Goal: Task Accomplishment & Management: Complete application form

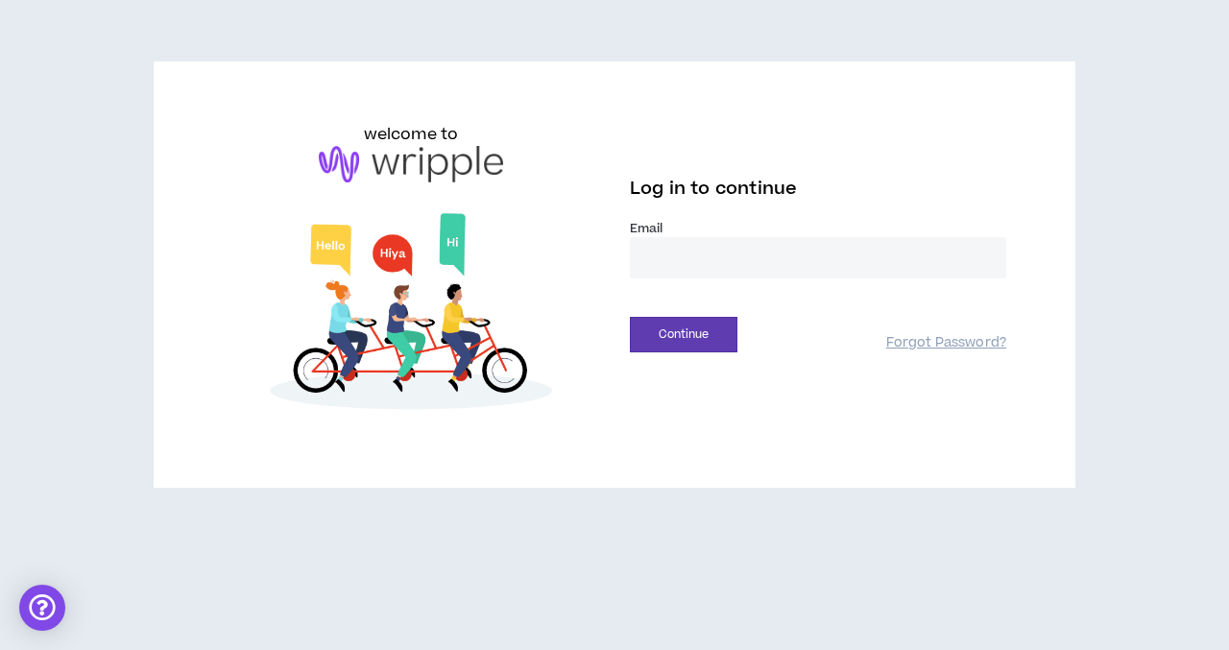
click at [650, 258] on input "email" at bounding box center [818, 257] width 376 height 41
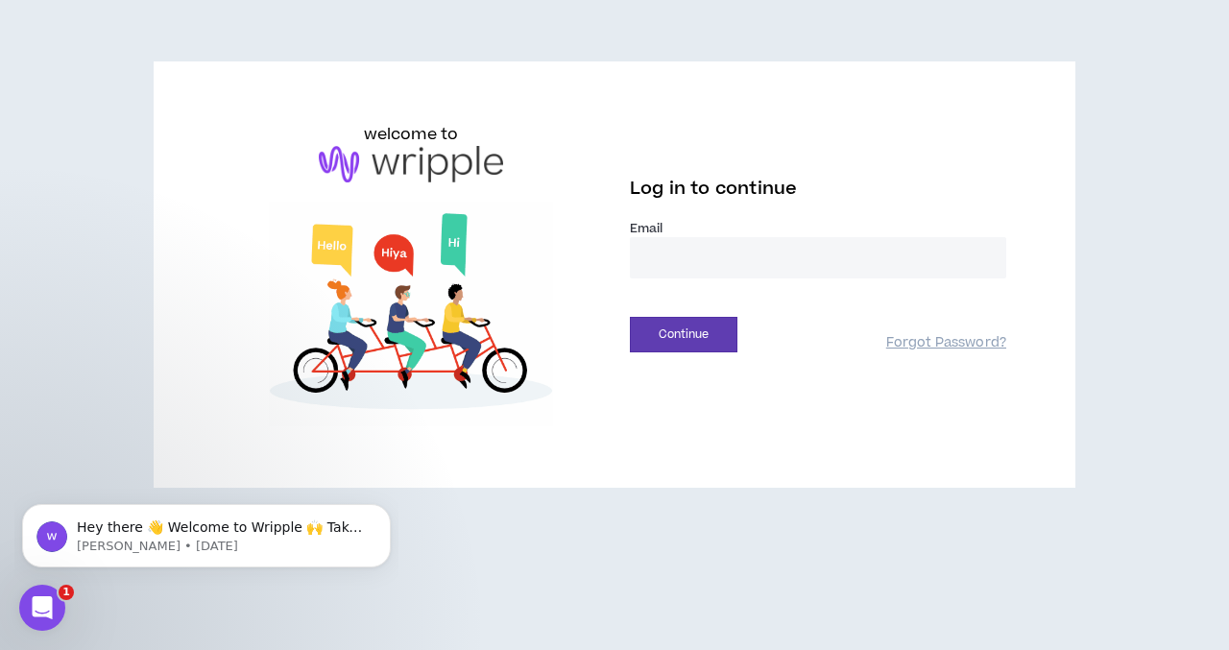
type input "**********"
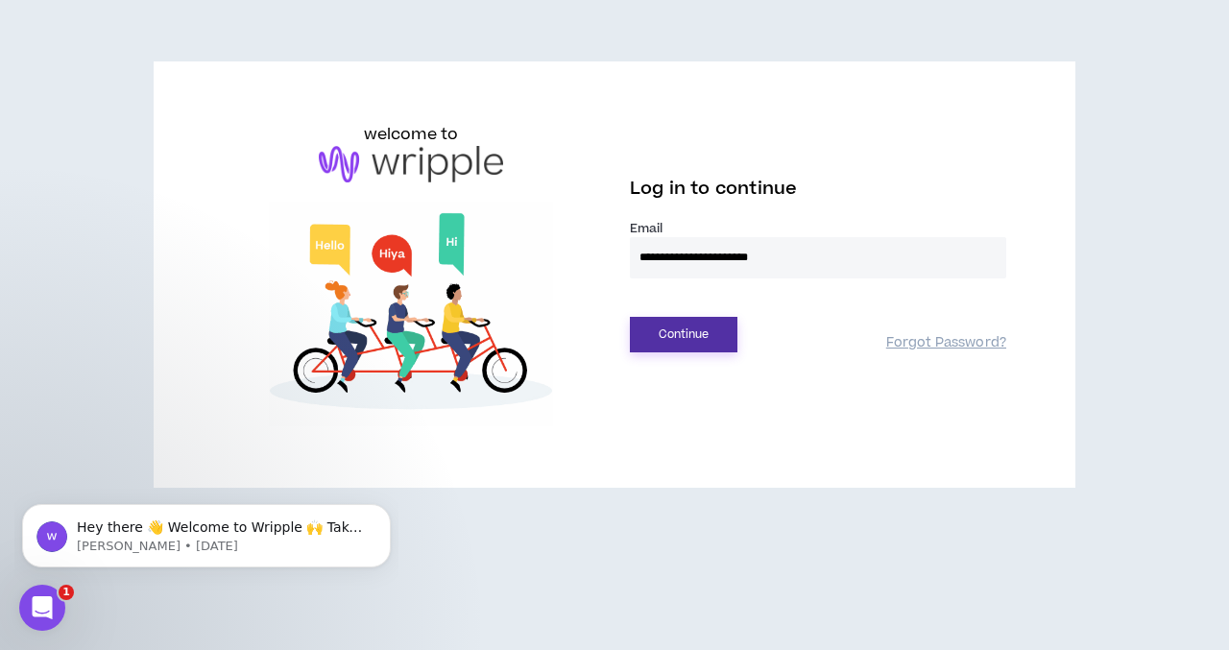
click at [703, 337] on button "Continue" at bounding box center [684, 335] width 108 height 36
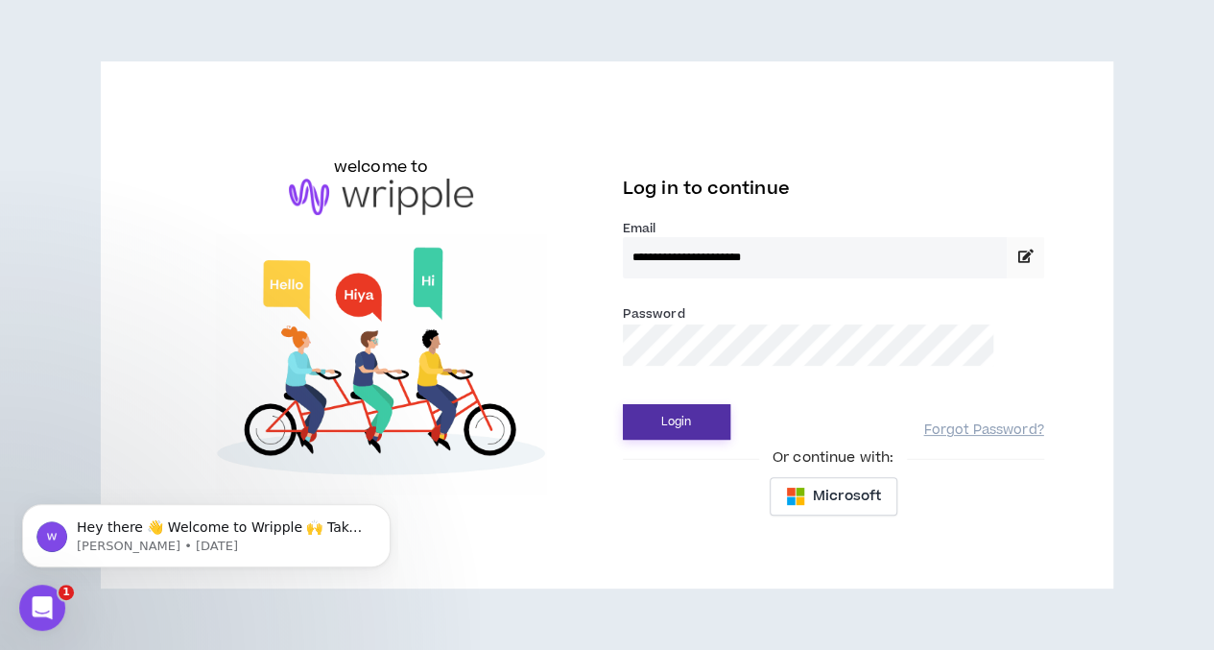
click at [676, 431] on button "Login" at bounding box center [677, 422] width 108 height 36
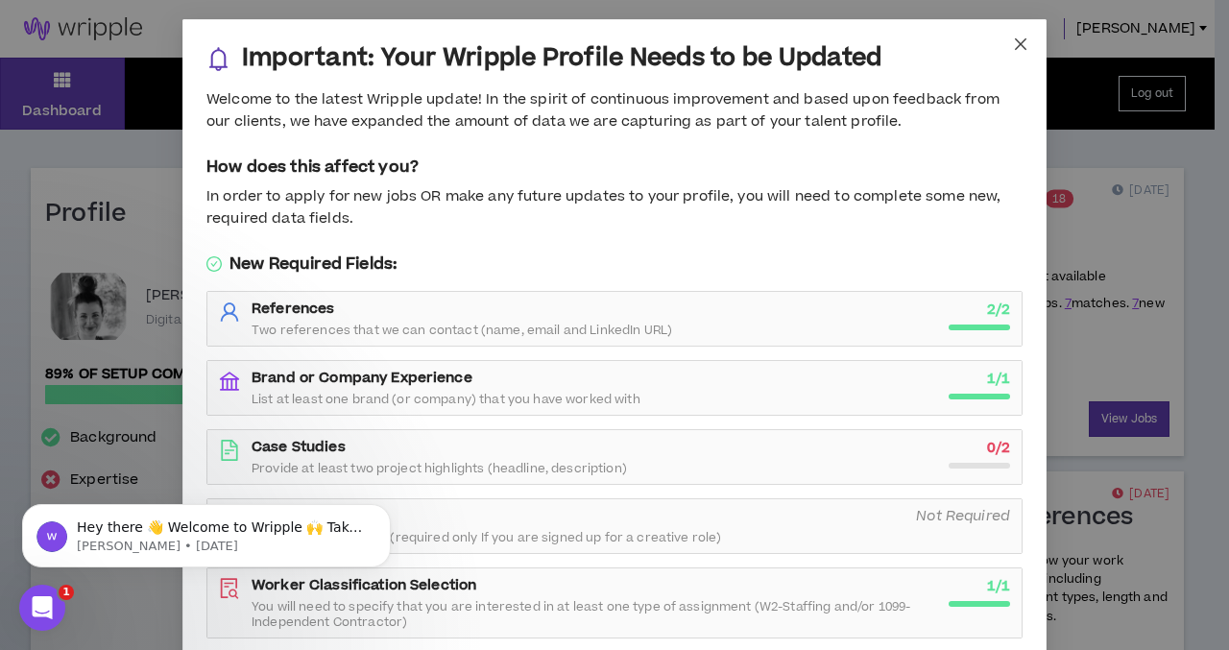
click at [1013, 44] on icon "close" at bounding box center [1020, 43] width 15 height 15
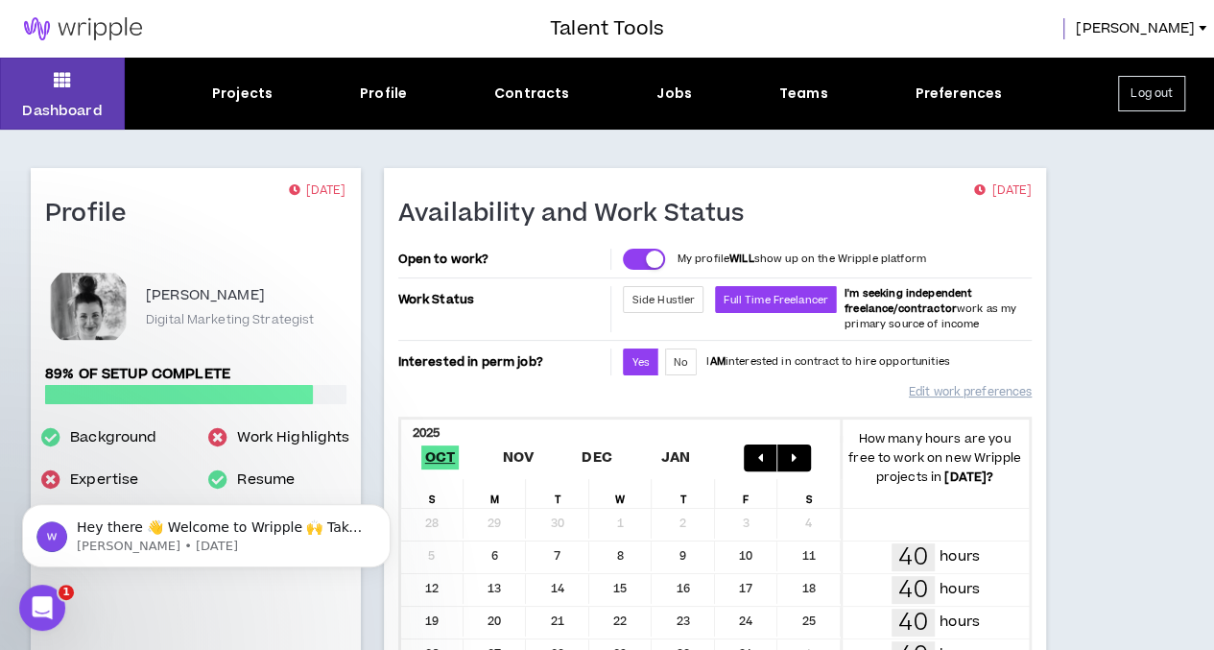
click at [685, 101] on div "Jobs" at bounding box center [675, 94] width 36 height 20
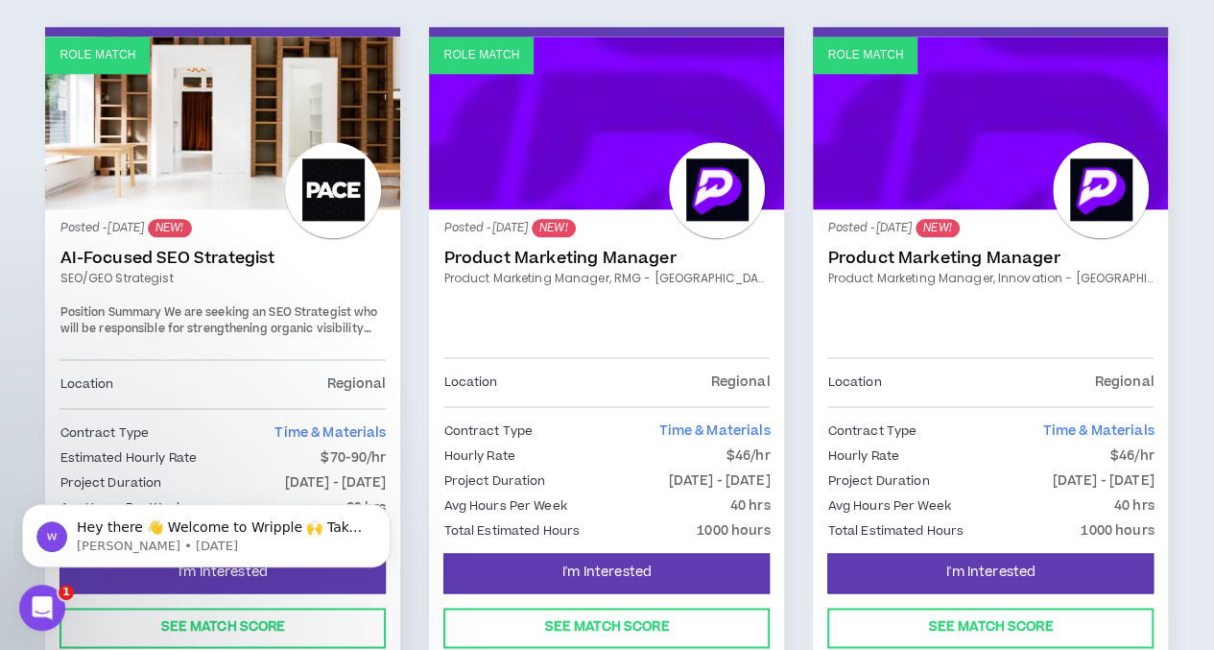
scroll to position [1056, 0]
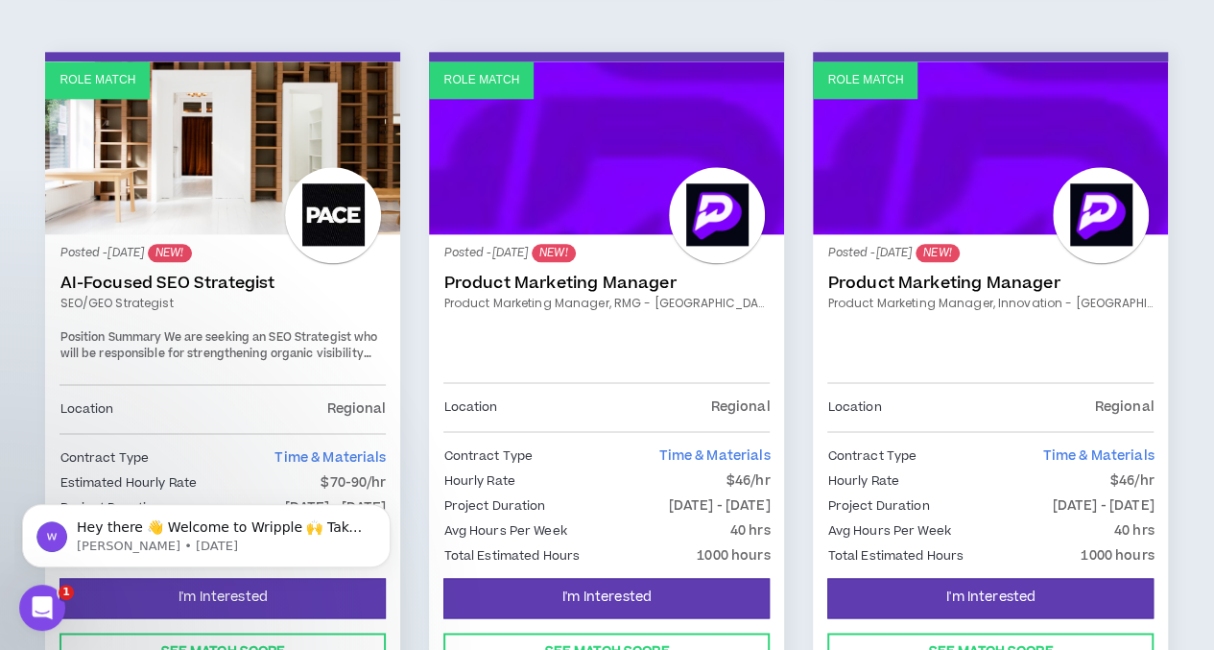
click at [962, 277] on link "Product Marketing Manager" at bounding box center [990, 283] width 326 height 19
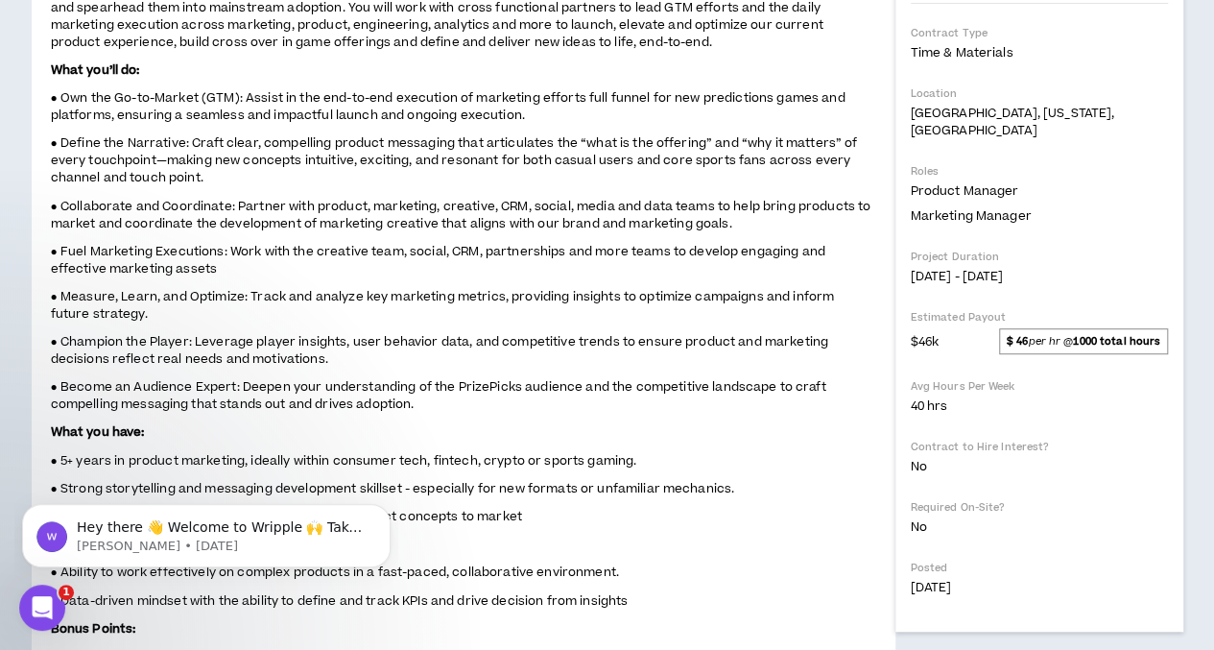
scroll to position [480, 0]
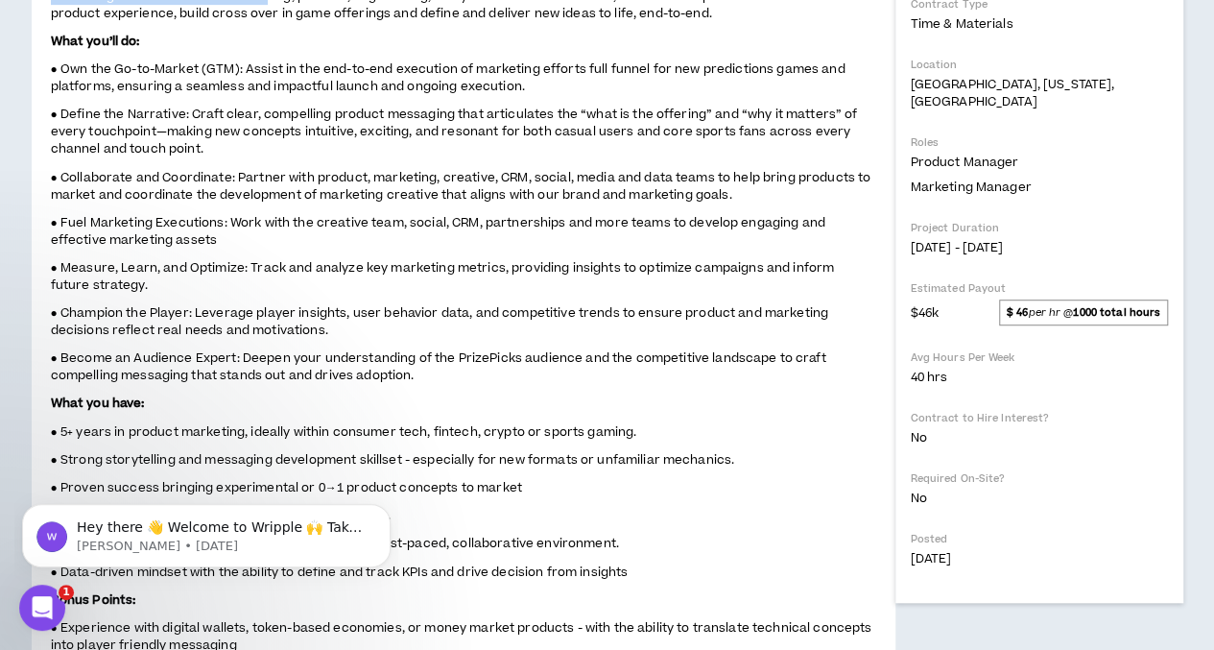
drag, startPoint x: 254, startPoint y: 387, endPoint x: 260, endPoint y: 433, distance: 46.4
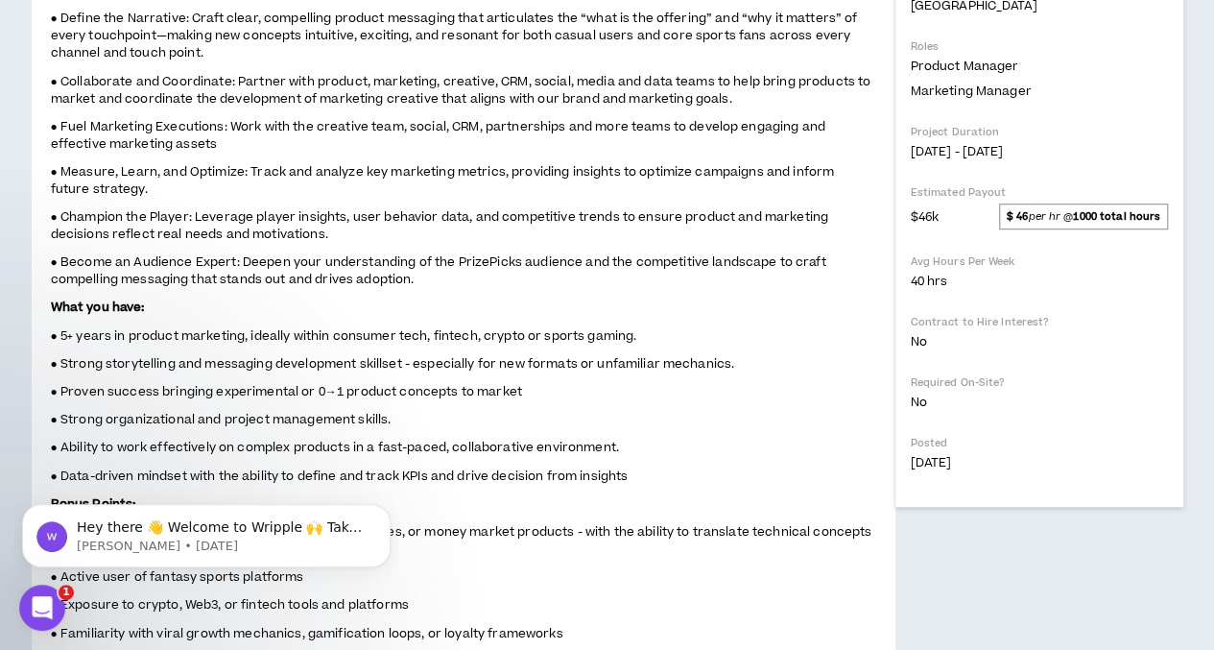
scroll to position [672, 0]
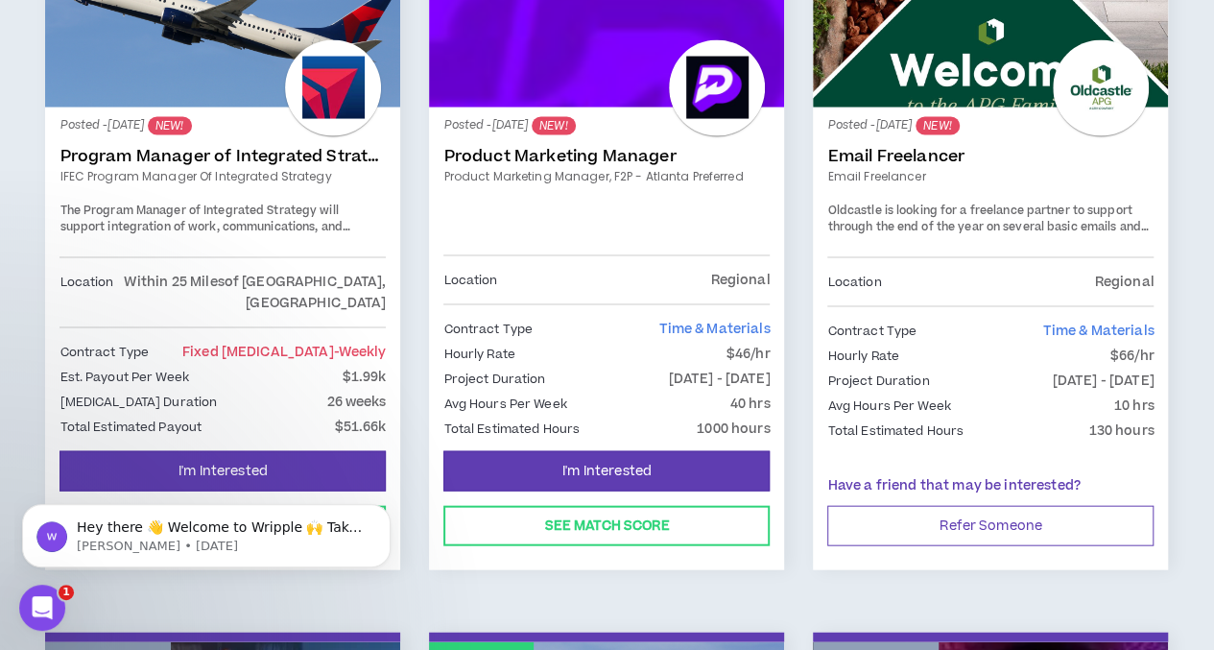
scroll to position [1920, 0]
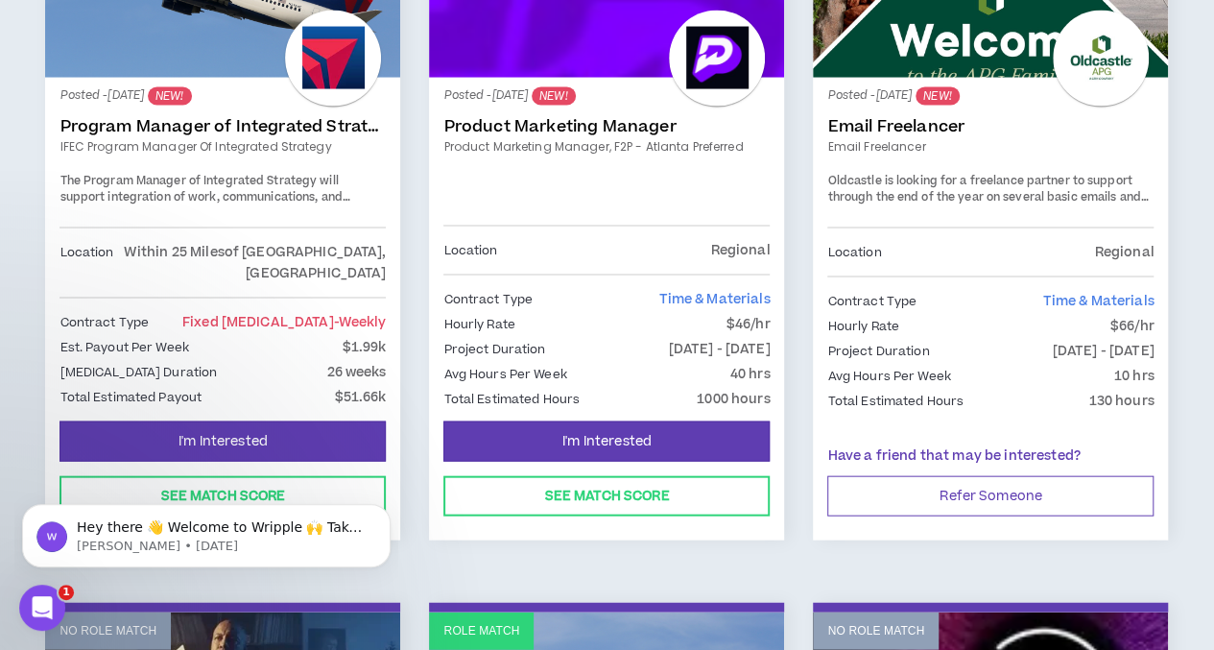
click at [217, 122] on link "Program Manager of Integrated Strategy" at bounding box center [223, 126] width 326 height 19
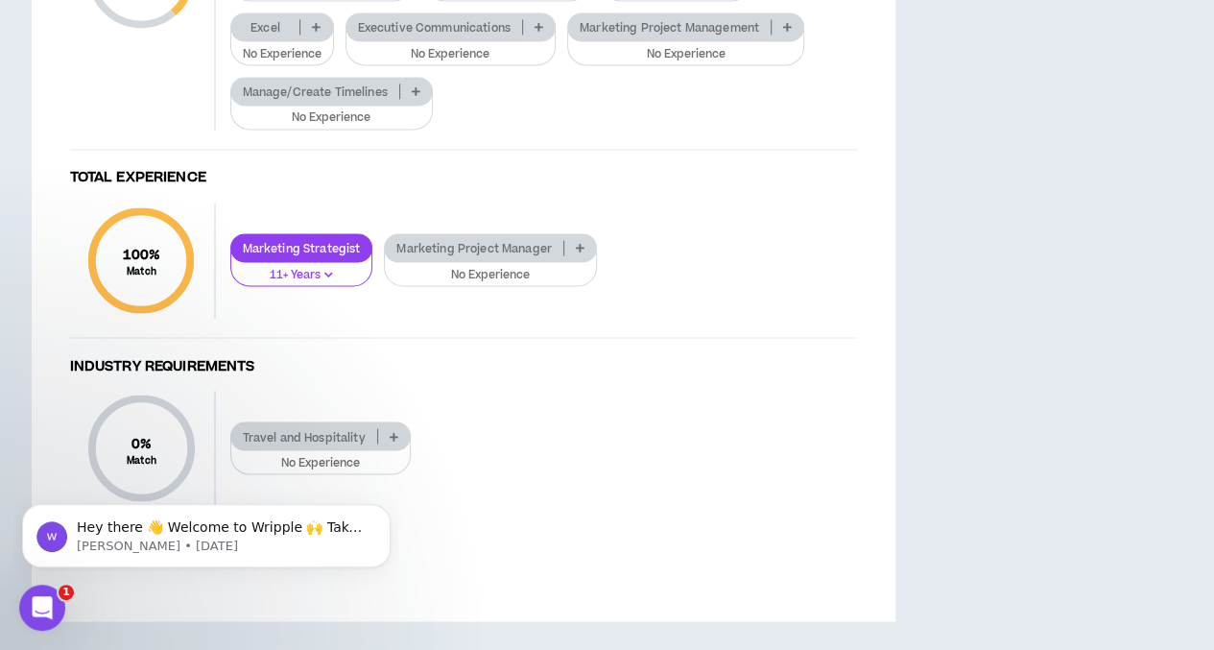
scroll to position [1728, 0]
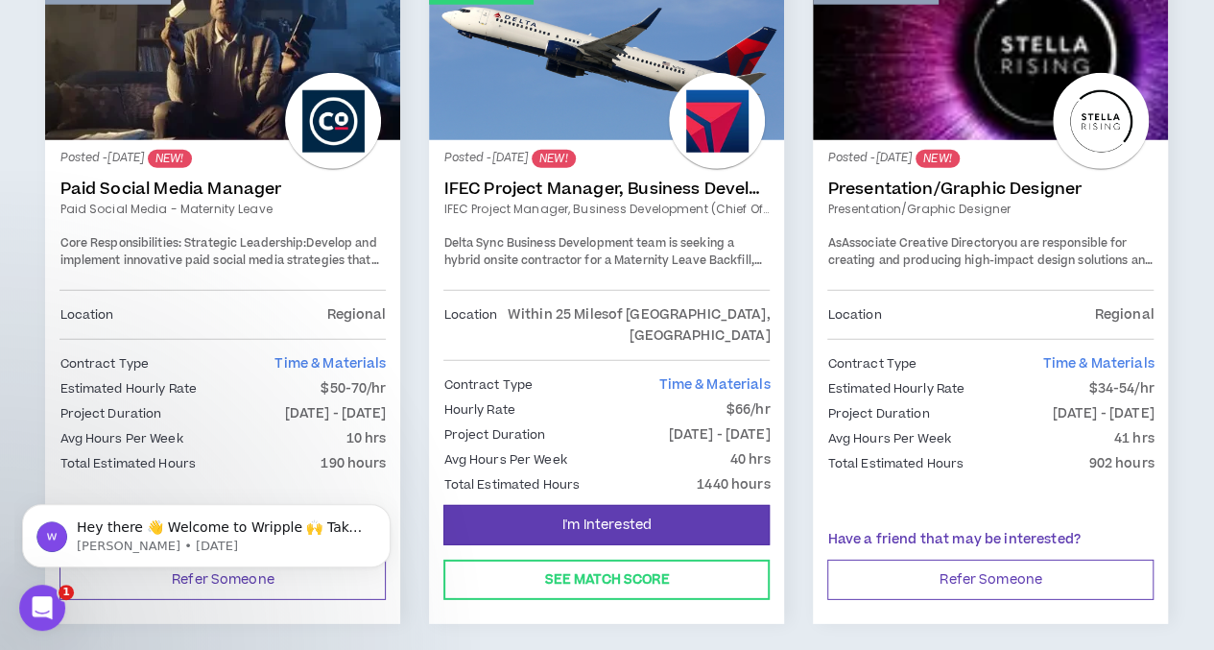
scroll to position [2592, 0]
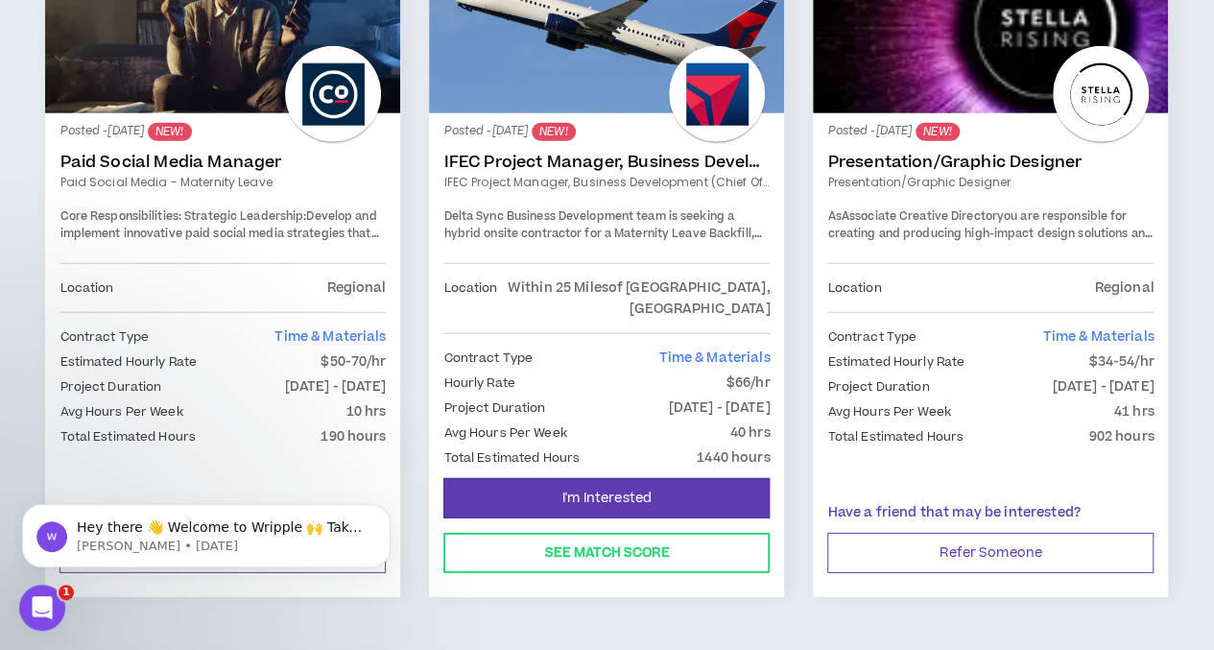
click at [484, 263] on div "Location Within 25 Miles of [GEOGRAPHIC_DATA], [GEOGRAPHIC_DATA]" at bounding box center [606, 298] width 326 height 70
click at [504, 144] on div "Posted - [DATE] NEW! IFEC Project Manager, Business Development (Chief of Staff…" at bounding box center [606, 195] width 326 height 135
click at [502, 157] on link "IFEC Project Manager, Business Development (Chief of Staff)" at bounding box center [606, 162] width 326 height 19
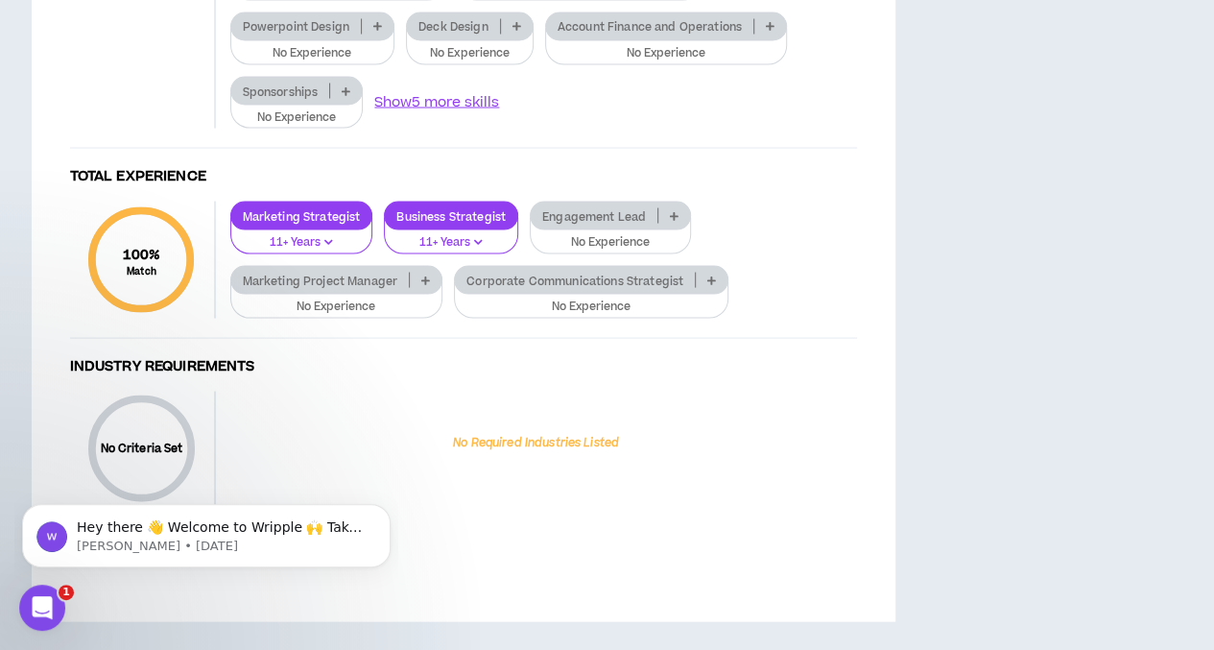
scroll to position [2137, 0]
click at [641, 223] on p "Engagement Lead" at bounding box center [594, 215] width 127 height 14
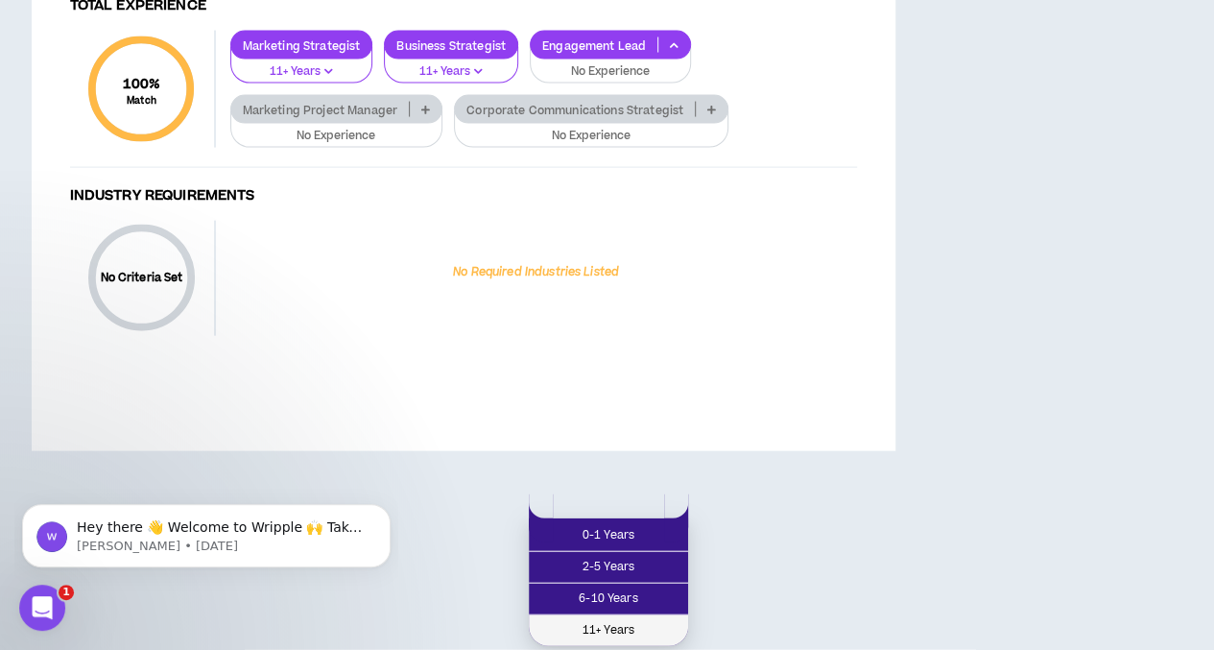
click at [630, 620] on span "11+ Years" at bounding box center [608, 630] width 136 height 21
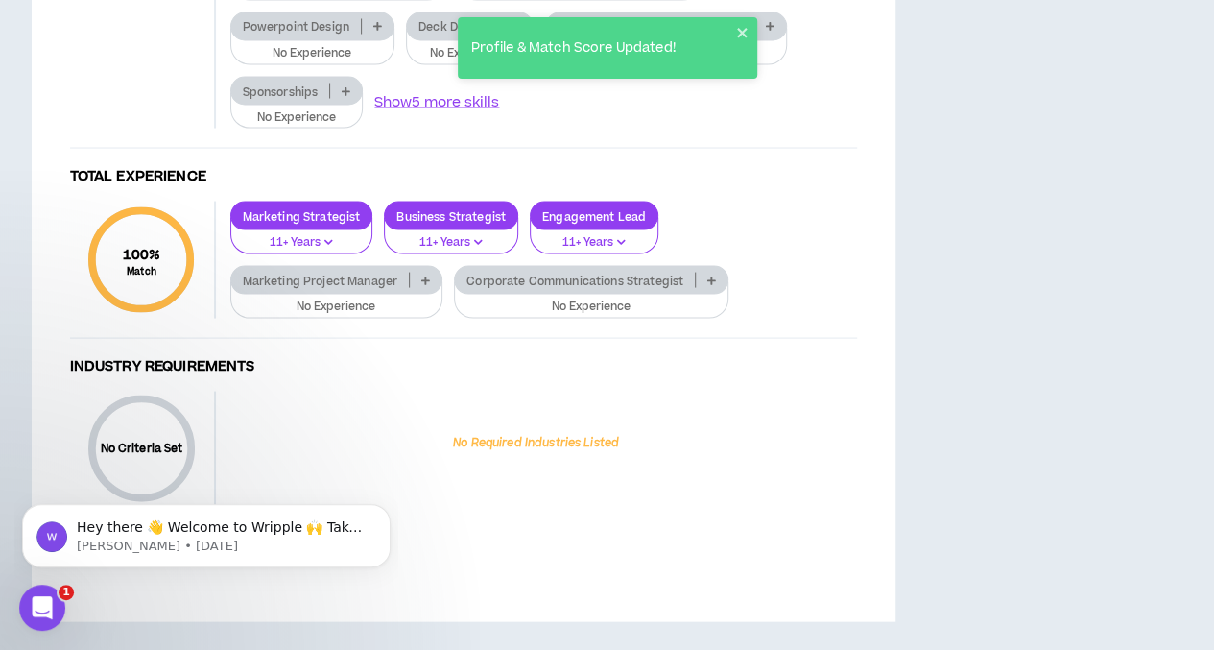
click at [390, 287] on p "Marketing Project Manager" at bounding box center [320, 280] width 179 height 14
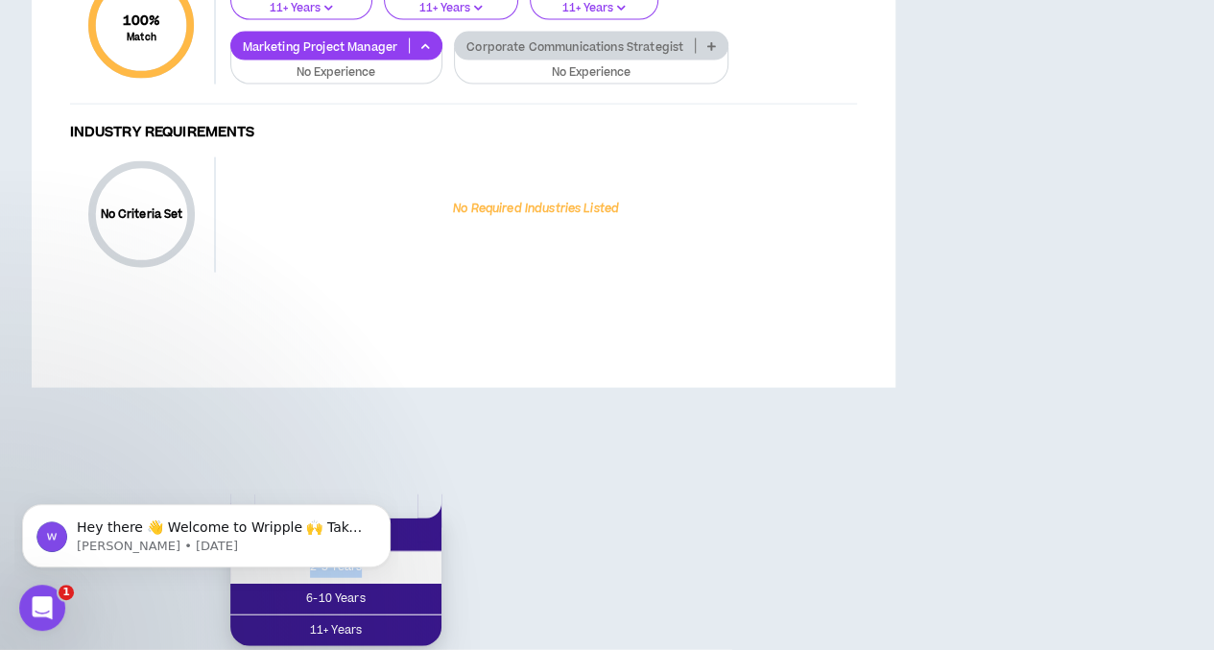
drag, startPoint x: 382, startPoint y: 414, endPoint x: 375, endPoint y: 450, distance: 37.1
click at [375, 518] on ul "0-1 Years 2-5 Years 6-10 Years 11+ Years" at bounding box center [335, 582] width 211 height 128
drag, startPoint x: 375, startPoint y: 450, endPoint x: 333, endPoint y: 356, distance: 103.1
click at [333, 84] on div "Marketing Strategist 11+ Years Business Strategist 11+ Years Engagement Lead 11…" at bounding box center [536, 25] width 641 height 117
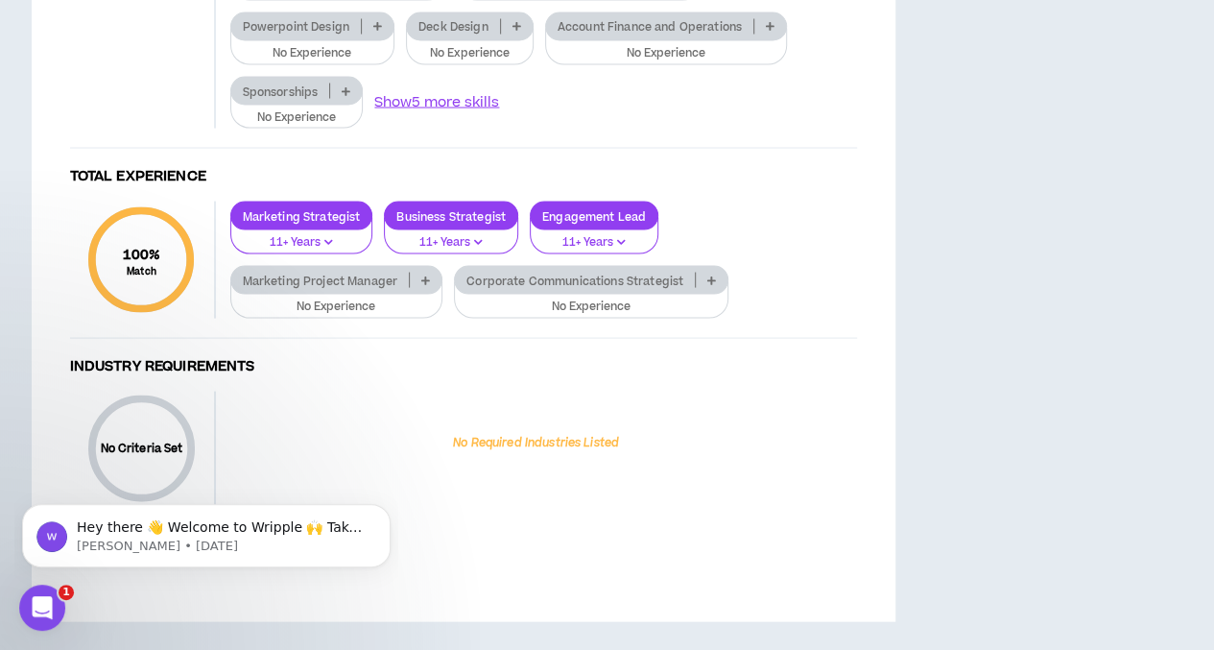
scroll to position [1849, 0]
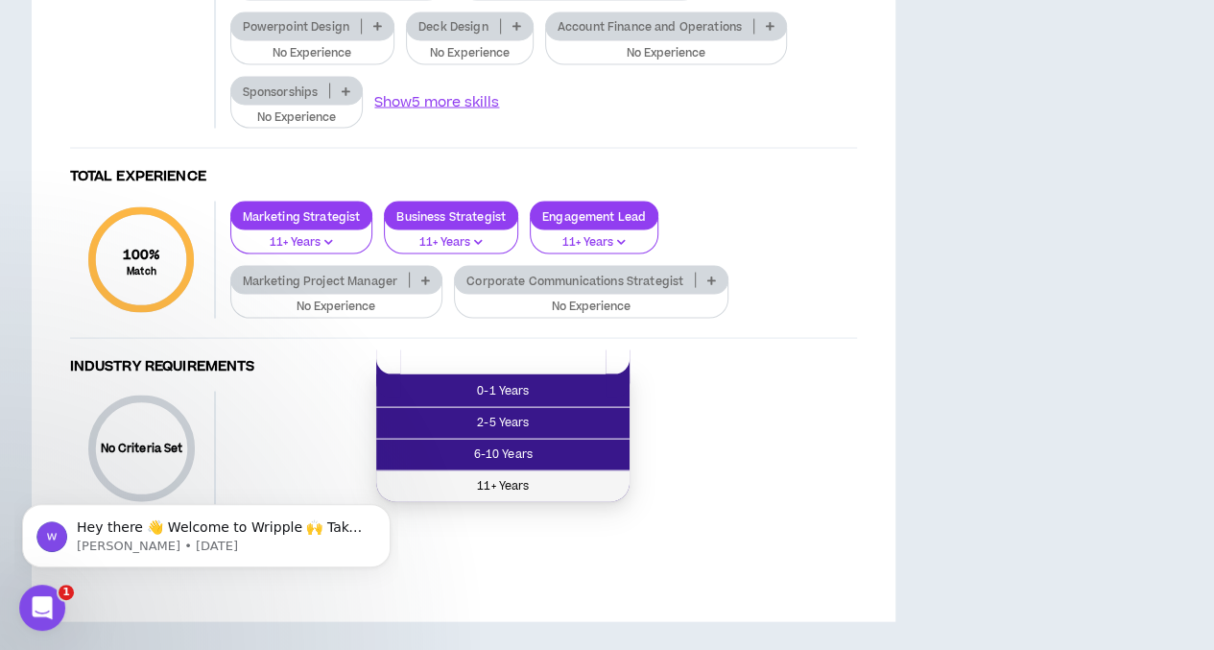
click at [488, 475] on span "11+ Years" at bounding box center [503, 485] width 230 height 21
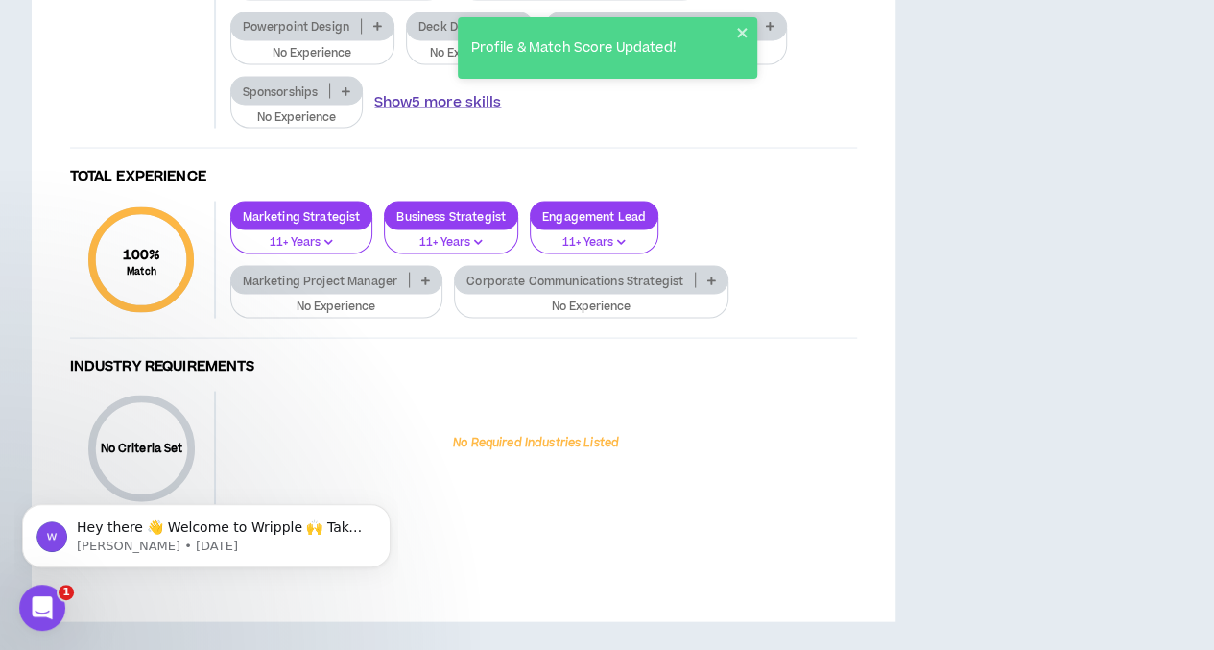
scroll to position [2041, 0]
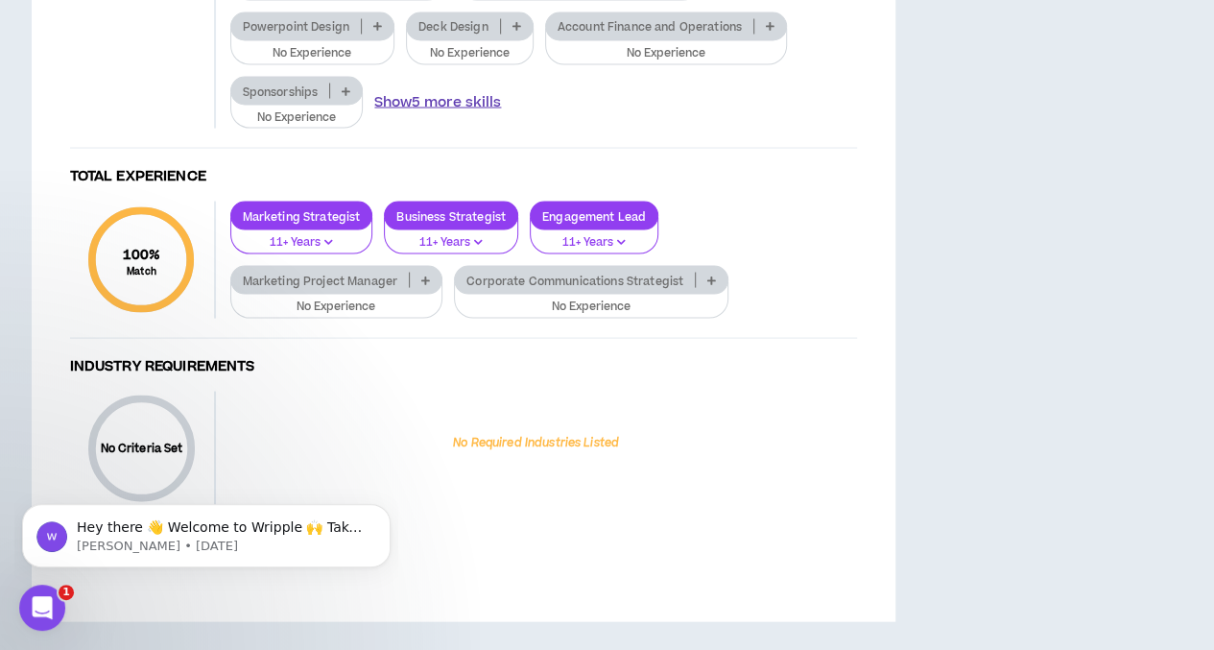
click at [469, 112] on button "Show 5 more skills" at bounding box center [437, 101] width 127 height 21
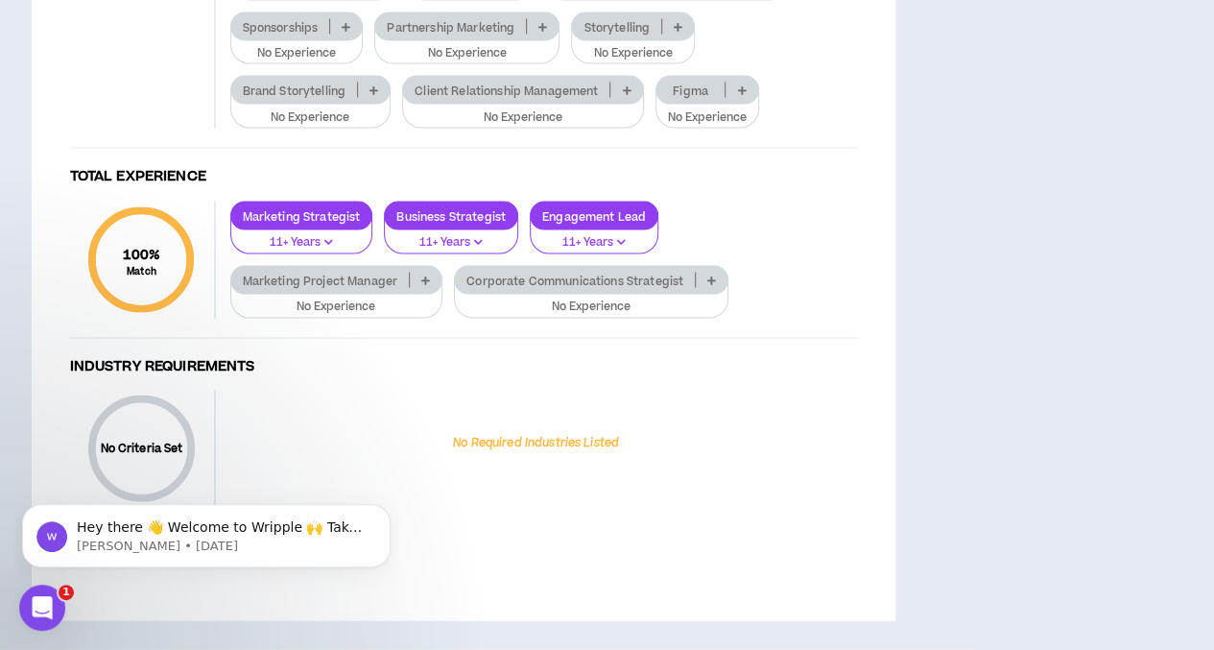
click at [468, 35] on p "Partnership Marketing" at bounding box center [450, 27] width 151 height 14
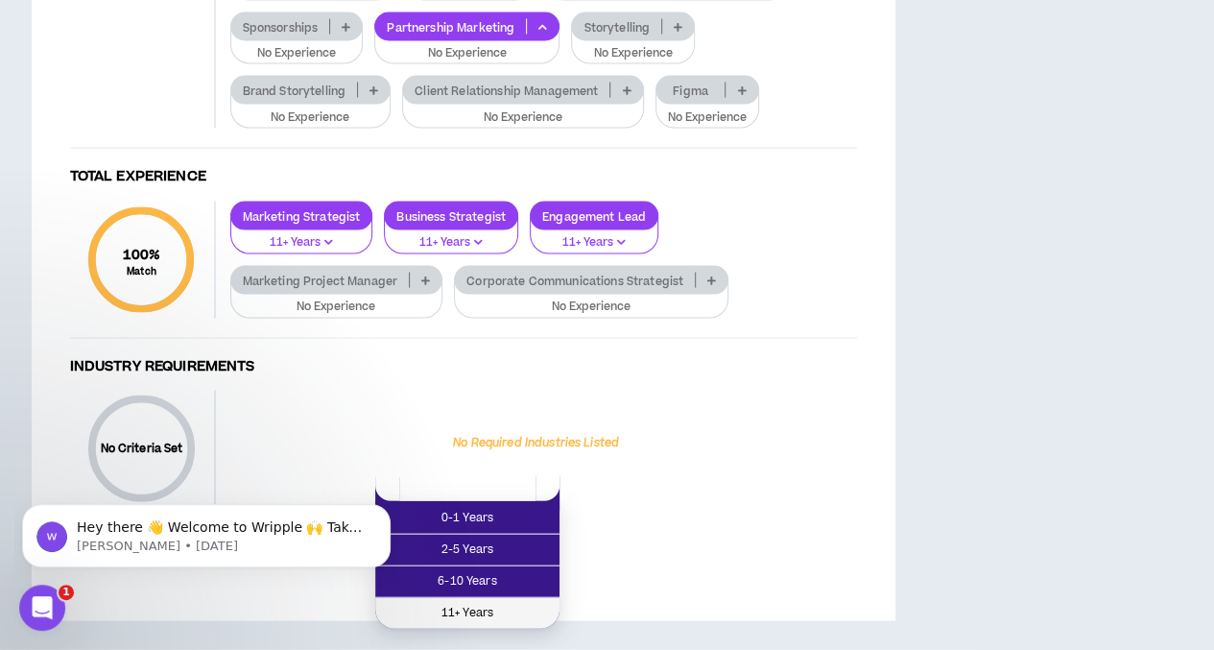
click at [470, 603] on span "11+ Years" at bounding box center [467, 613] width 161 height 21
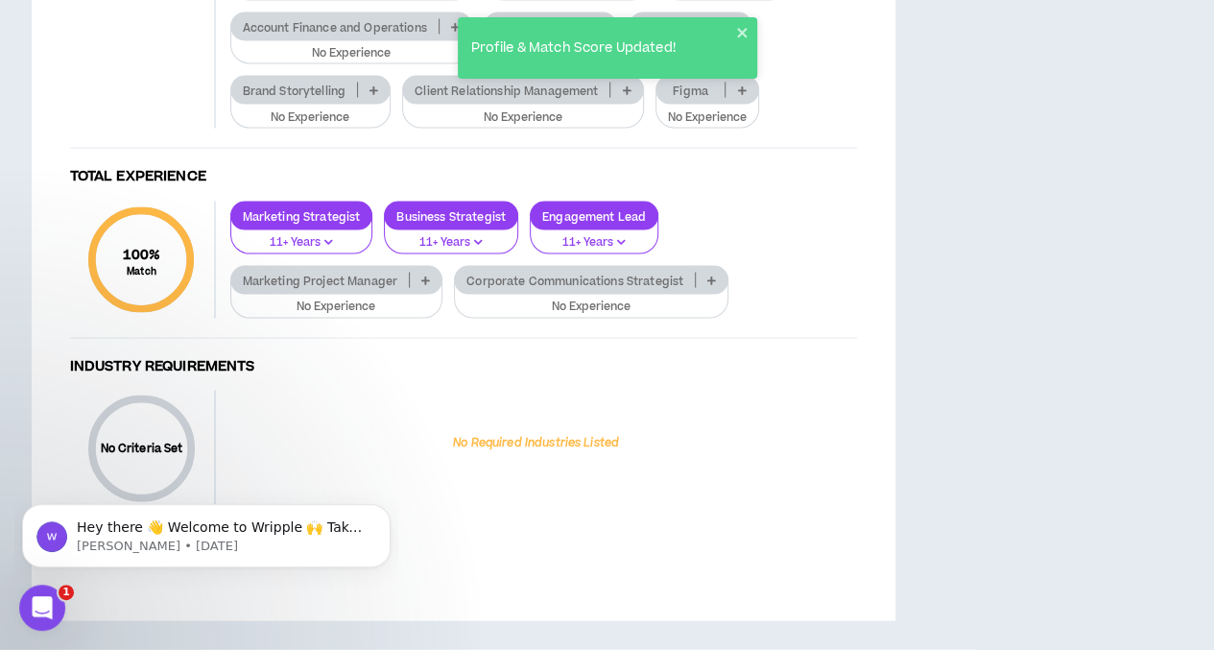
click at [716, 92] on div "Profile & Match Score Updated!" at bounding box center [607, 55] width 307 height 84
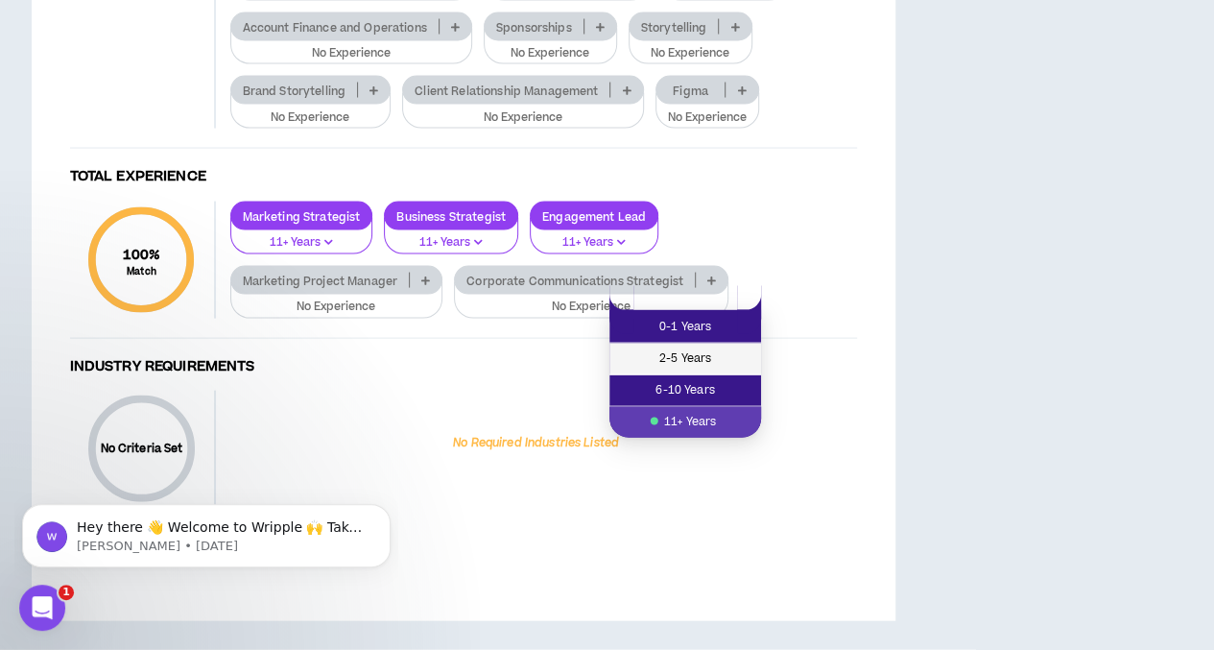
click at [688, 348] on span "2-5 Years" at bounding box center [685, 358] width 129 height 21
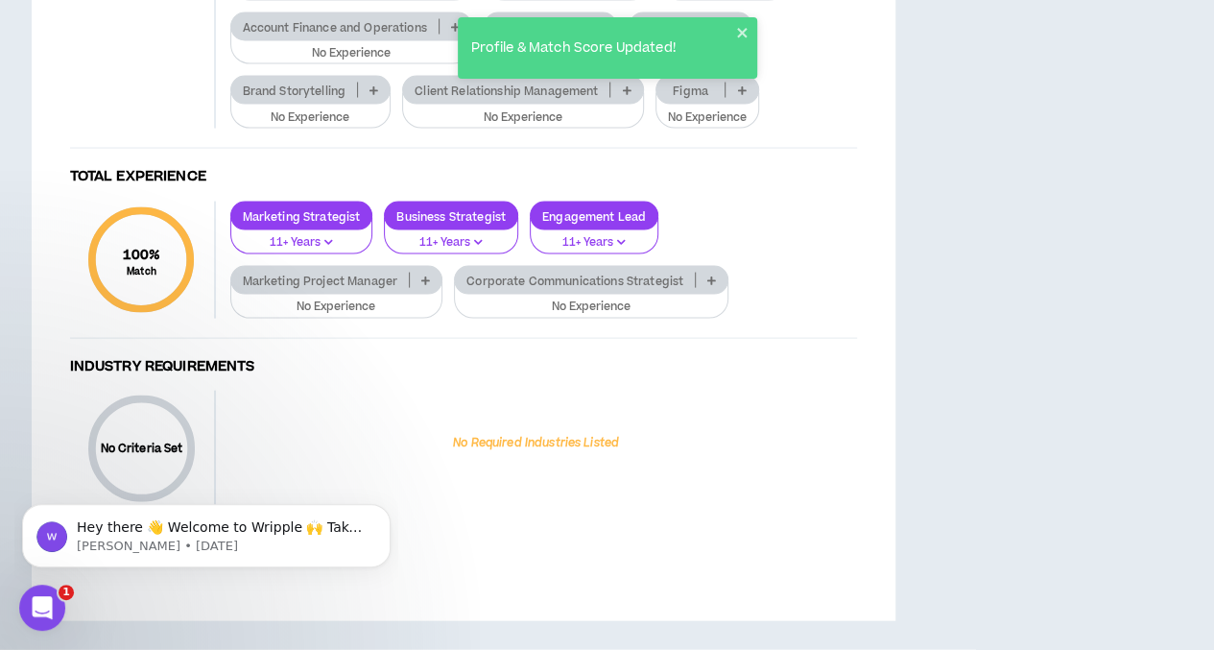
click at [626, 105] on div "Client Relationship Management" at bounding box center [522, 90] width 241 height 29
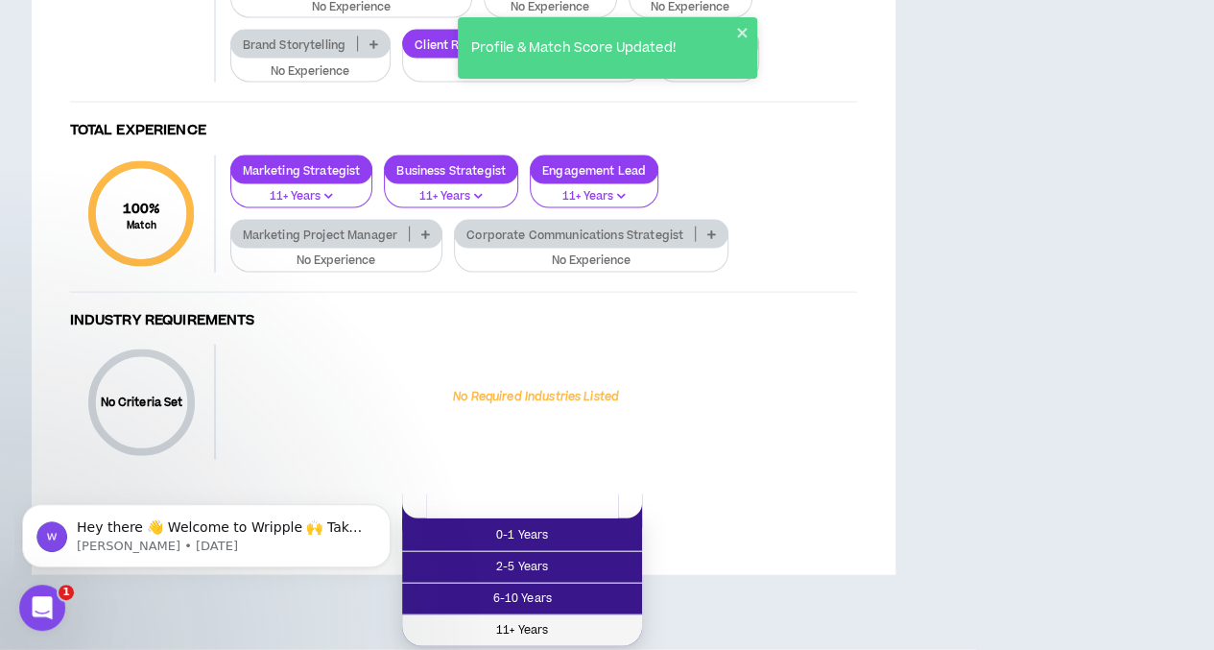
click at [559, 615] on li "11+ Years" at bounding box center [522, 630] width 240 height 31
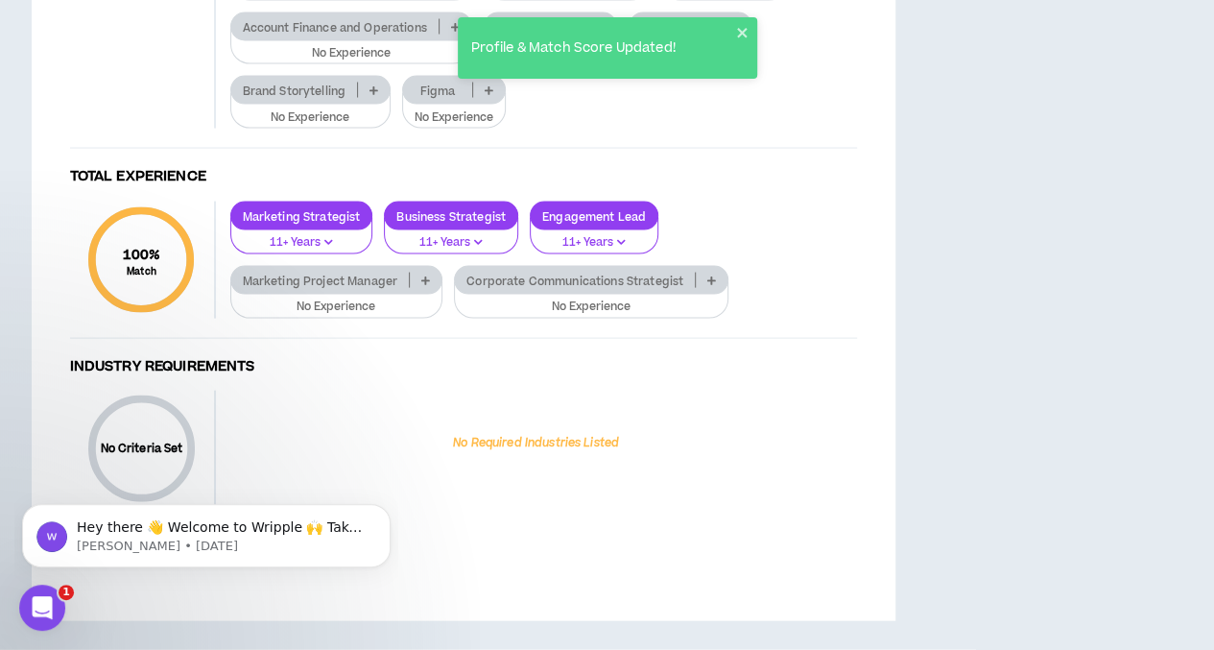
click at [745, 35] on p at bounding box center [735, 26] width 32 height 15
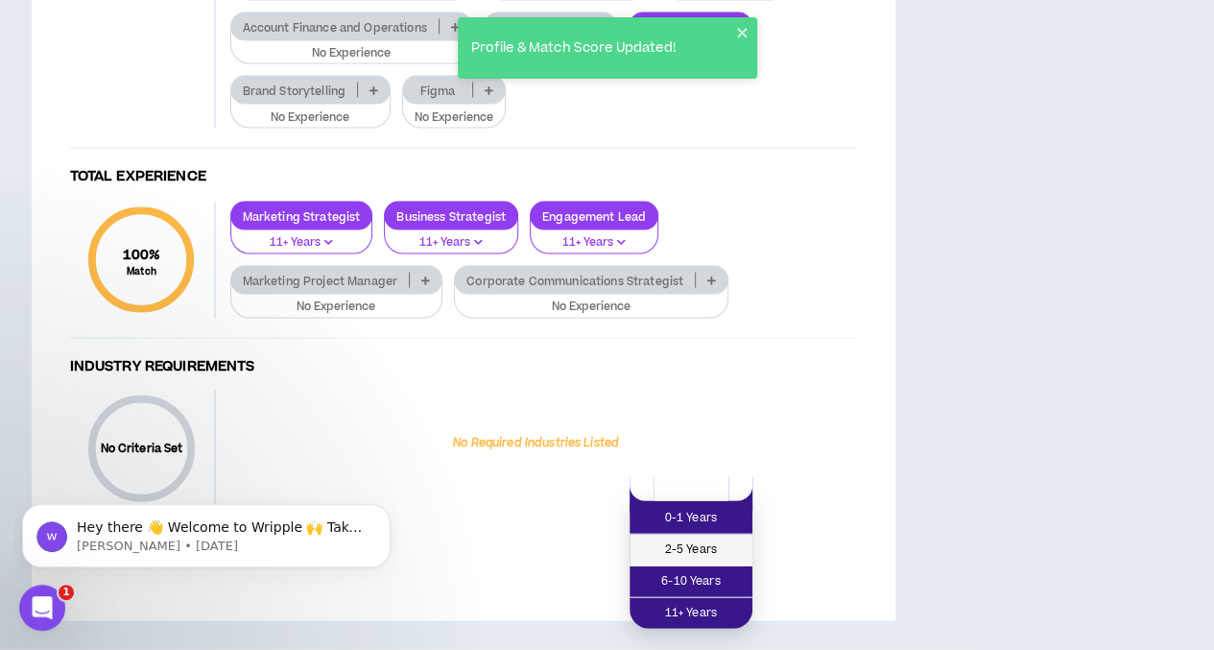
click at [695, 539] on span "2-5 Years" at bounding box center [691, 549] width 100 height 21
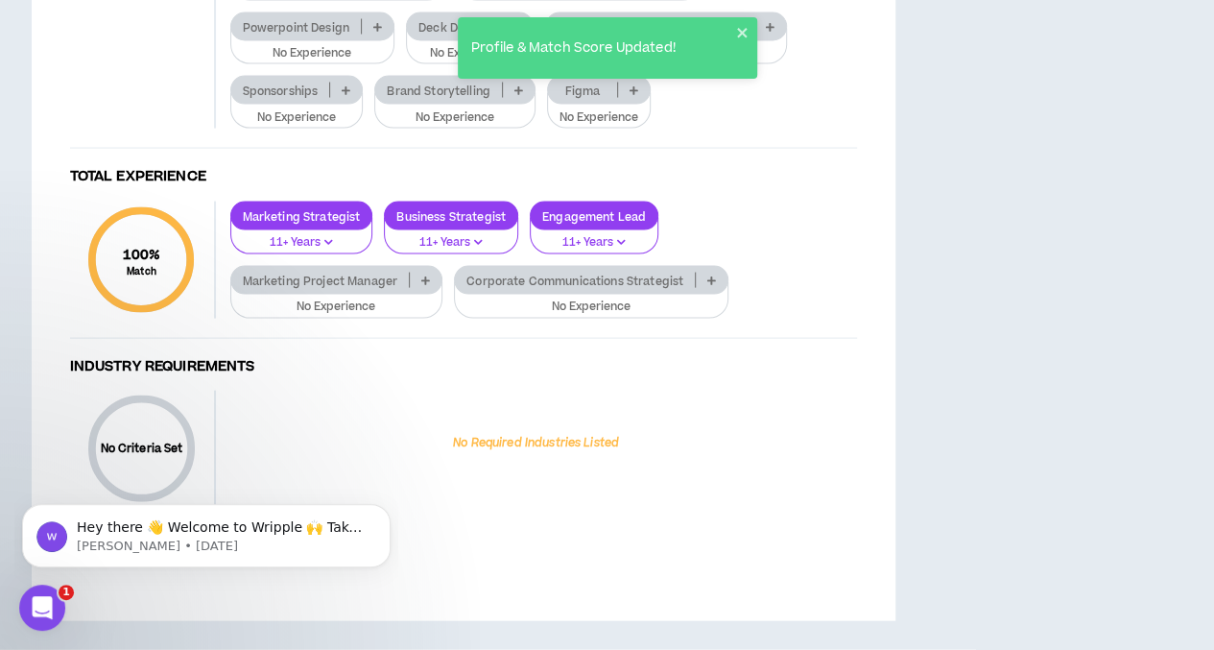
click at [514, 32] on icon at bounding box center [517, 27] width 9 height 10
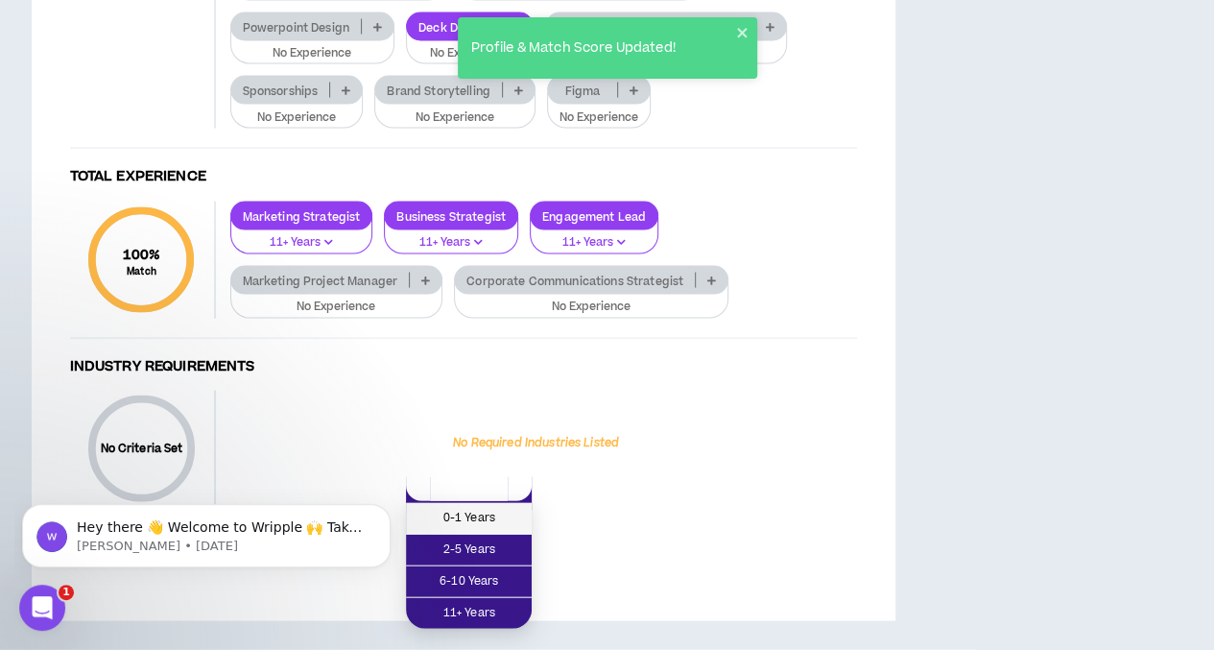
click at [476, 508] on span "0-1 Years" at bounding box center [469, 518] width 103 height 21
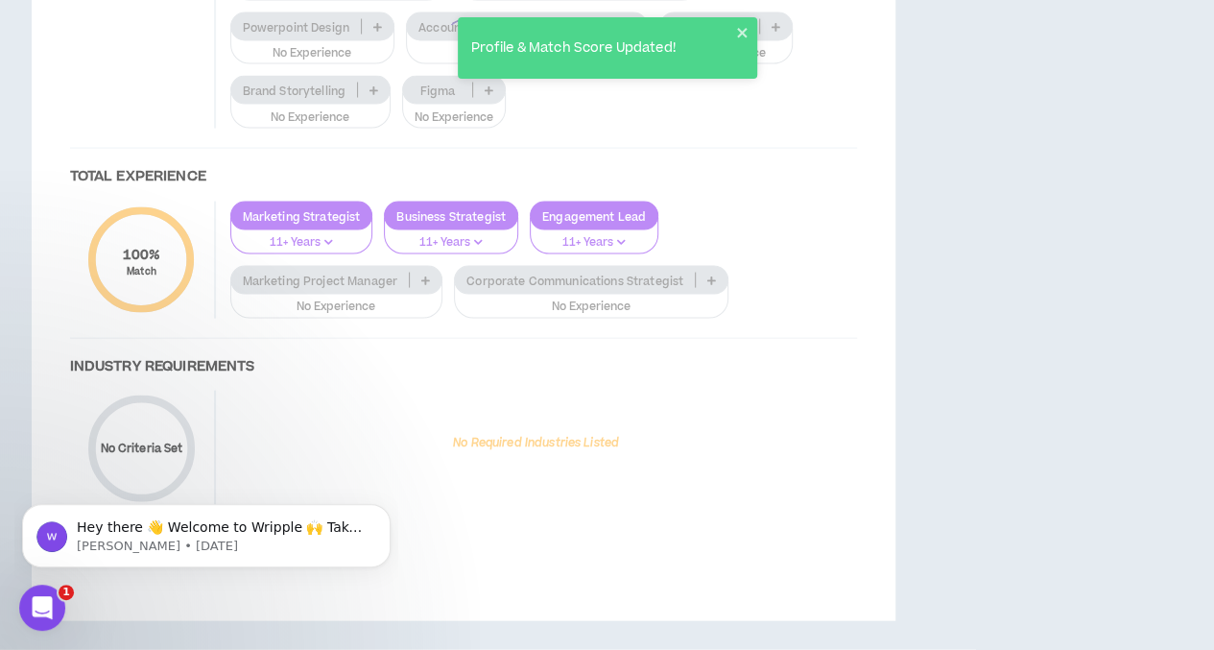
click at [380, 288] on div at bounding box center [463, 37] width 825 height 1015
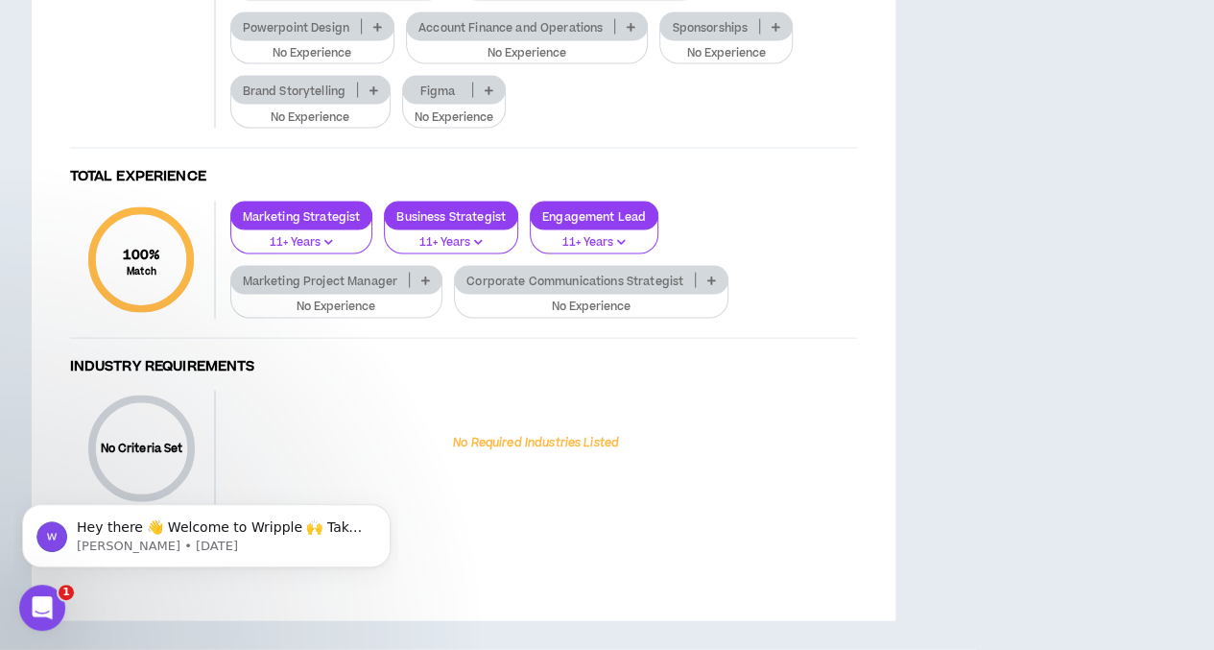
click at [377, 32] on icon at bounding box center [377, 27] width 9 height 10
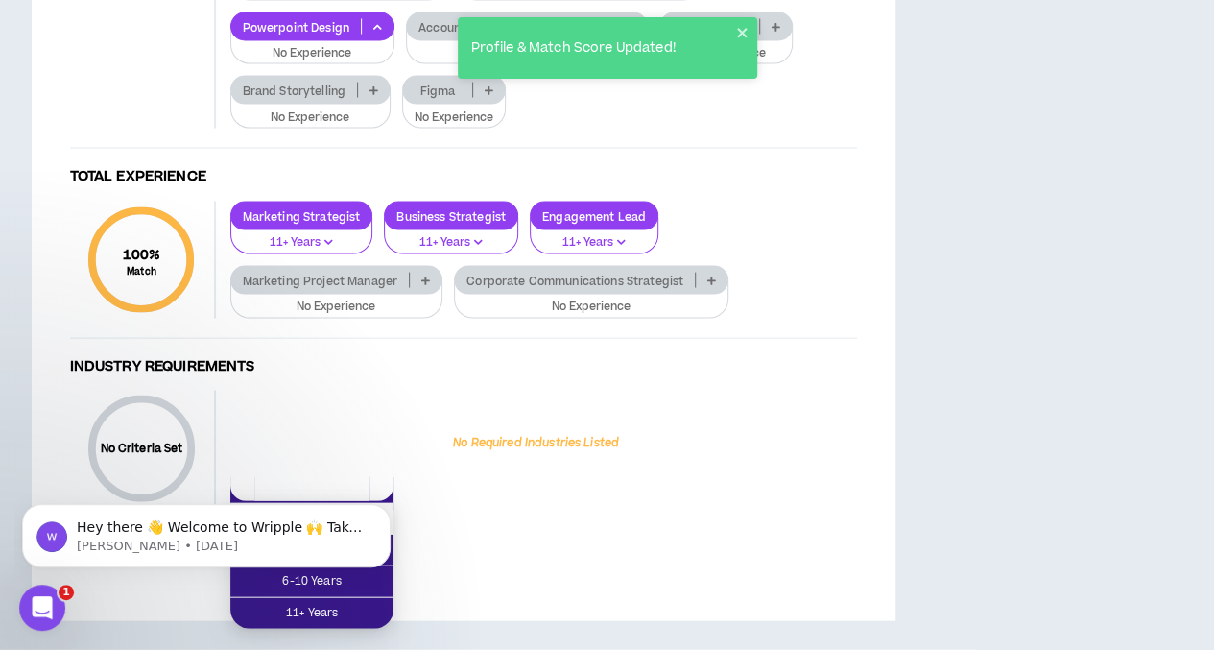
click at [367, 508] on span "0-1 Years" at bounding box center [312, 518] width 140 height 21
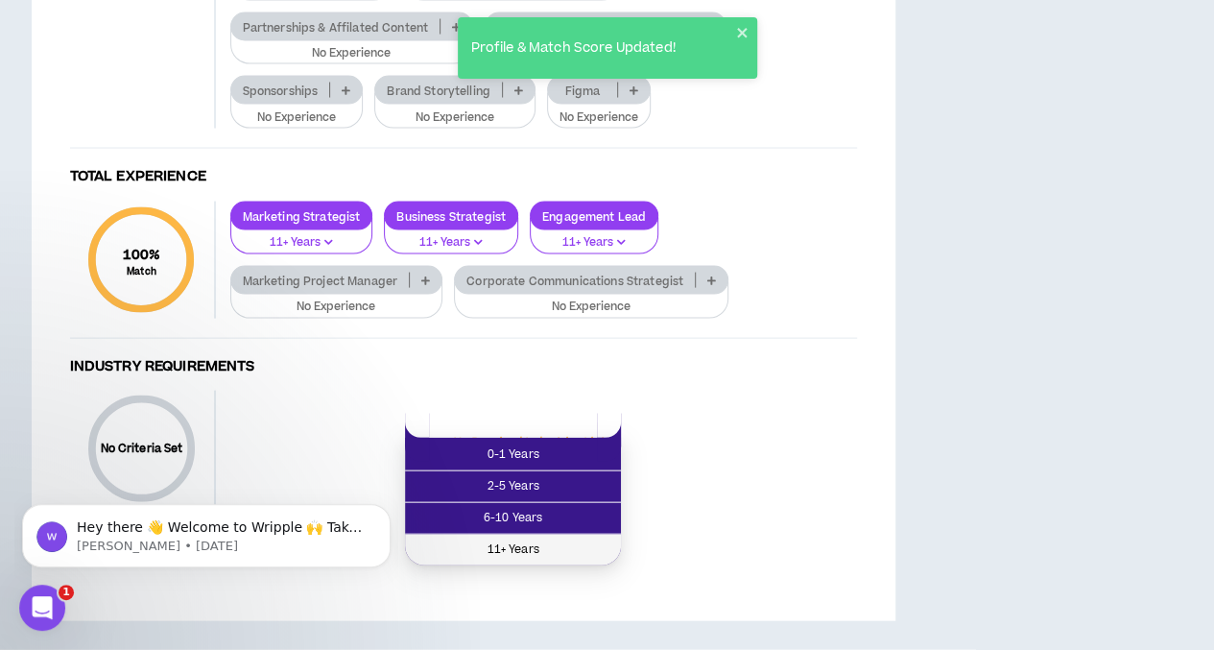
click at [557, 539] on span "11+ Years" at bounding box center [513, 549] width 193 height 21
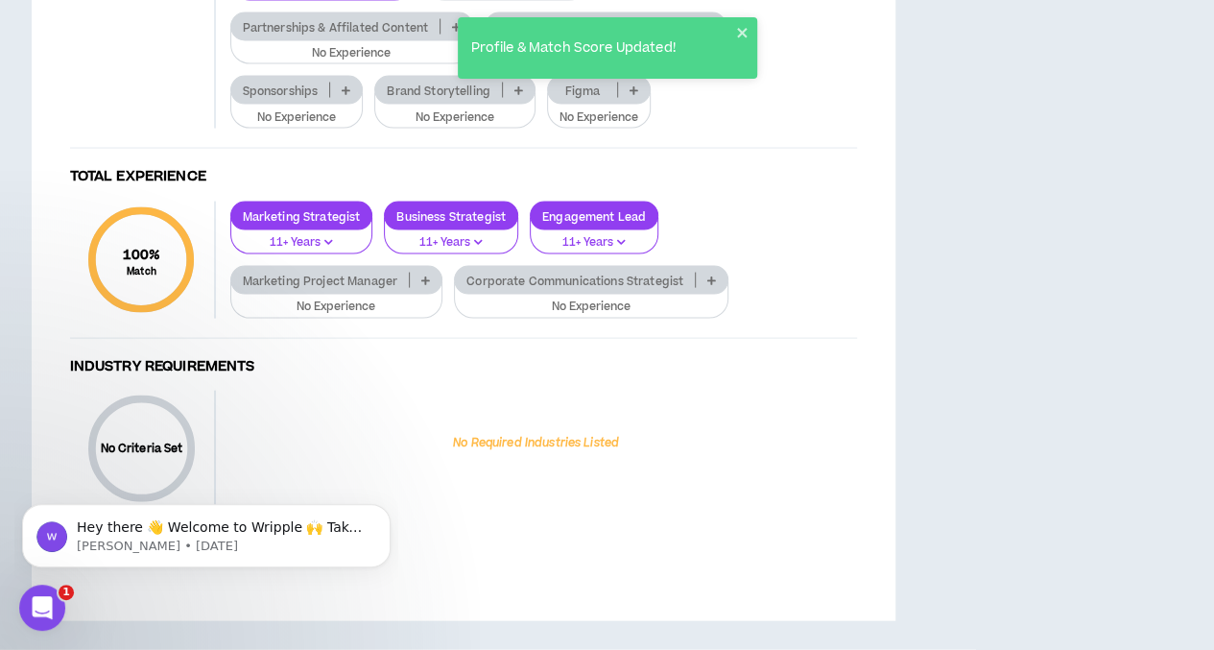
click at [518, 95] on icon at bounding box center [518, 90] width 9 height 10
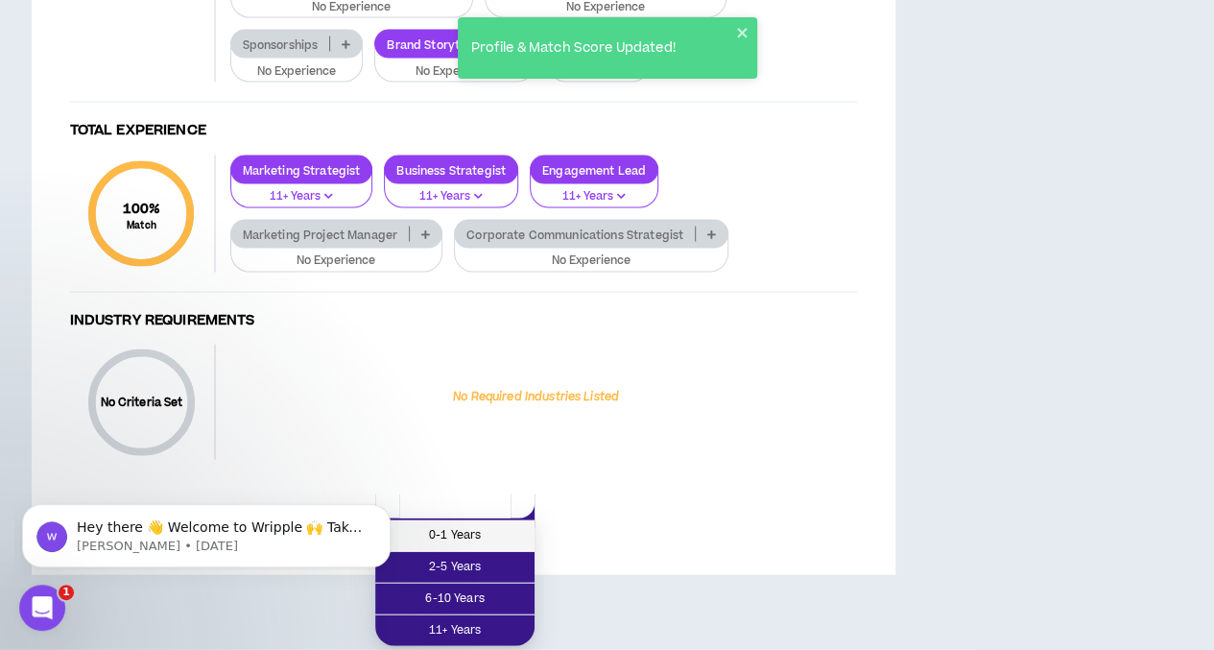
click at [486, 525] on span "0-1 Years" at bounding box center [455, 535] width 136 height 21
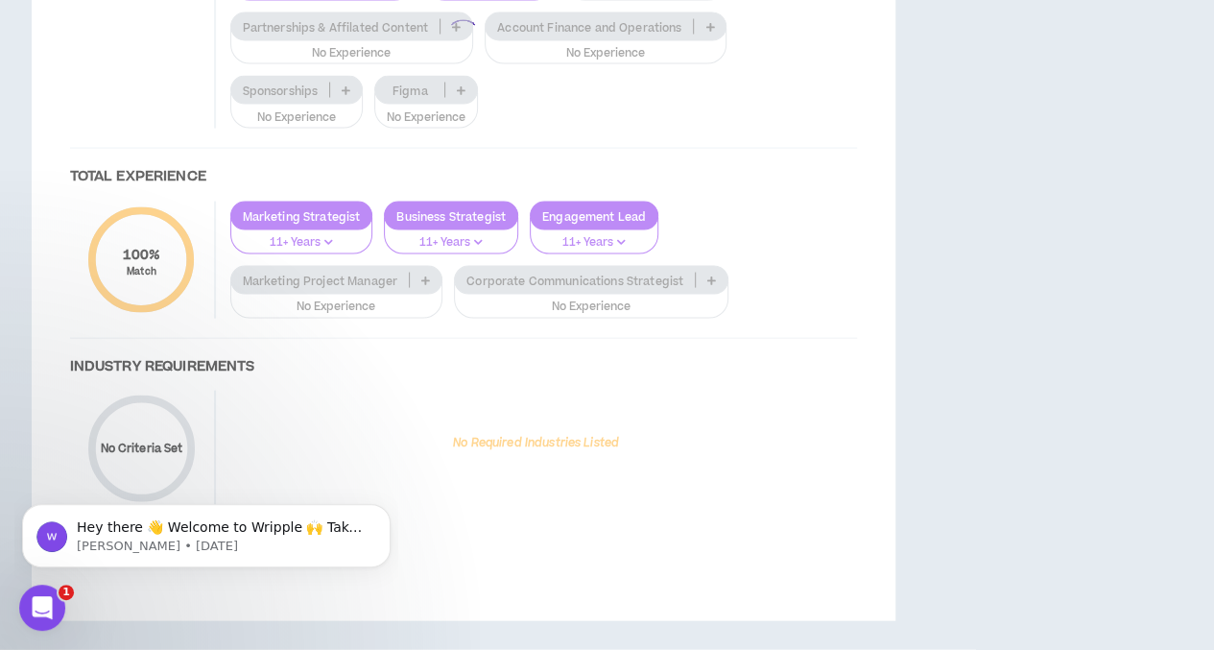
scroll to position [2233, 0]
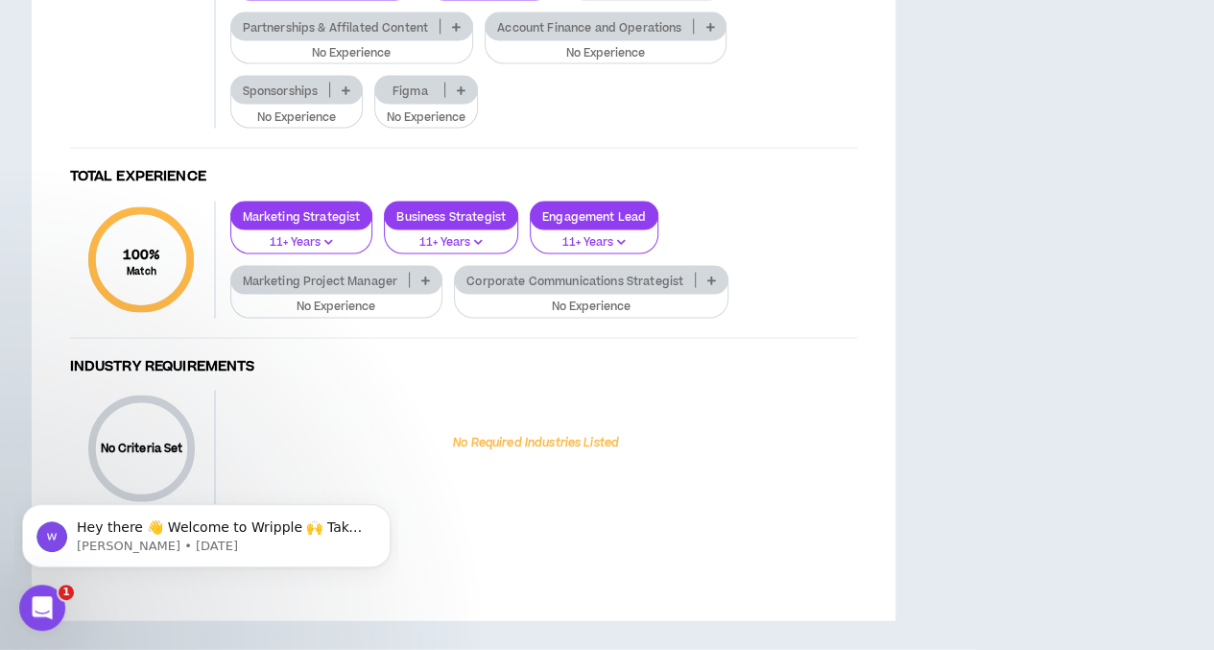
click at [428, 285] on icon at bounding box center [425, 280] width 9 height 10
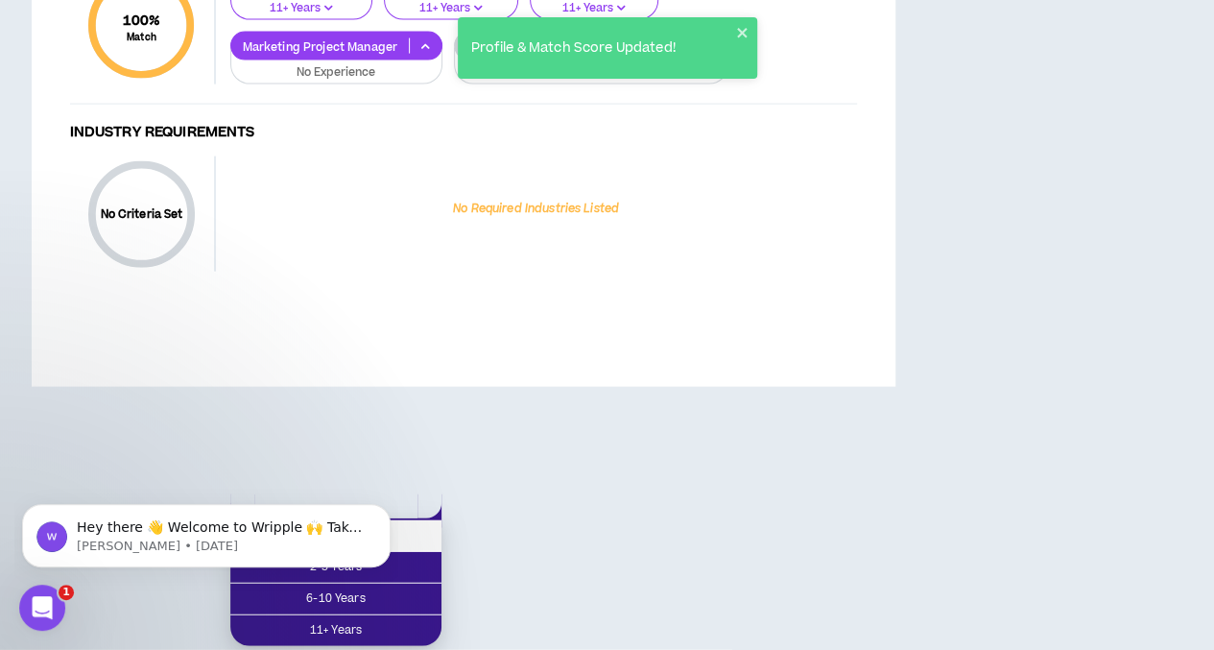
click at [406, 525] on span "0-1 Years" at bounding box center [336, 535] width 188 height 21
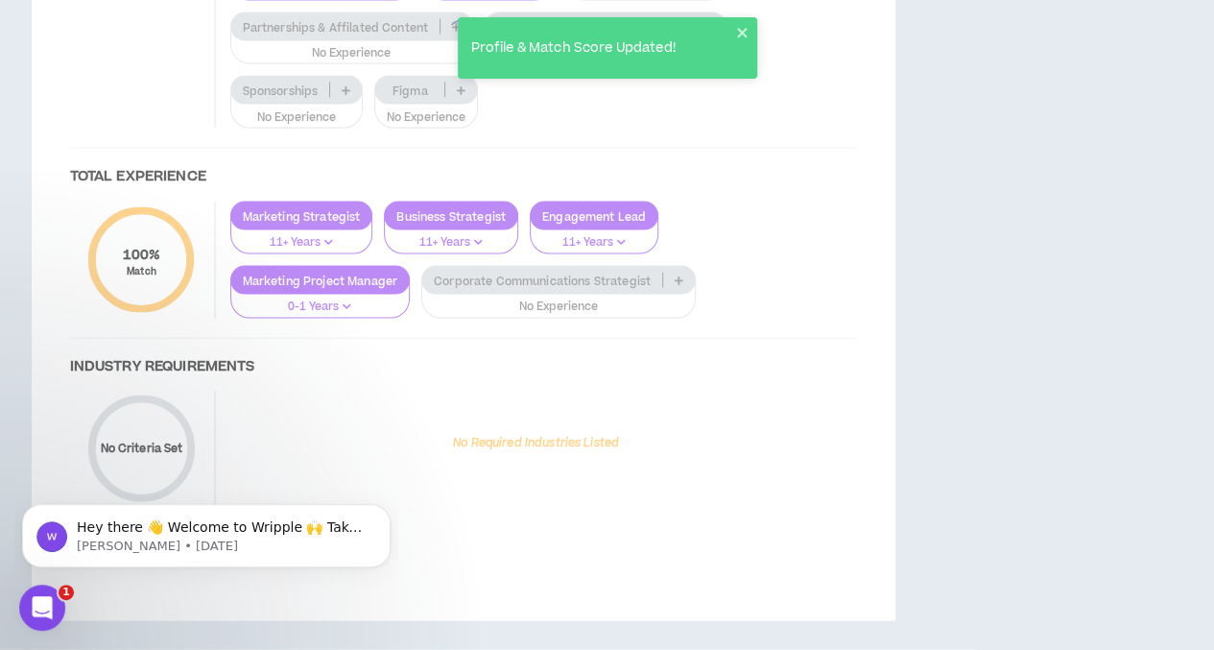
click at [681, 341] on div at bounding box center [463, 37] width 825 height 1015
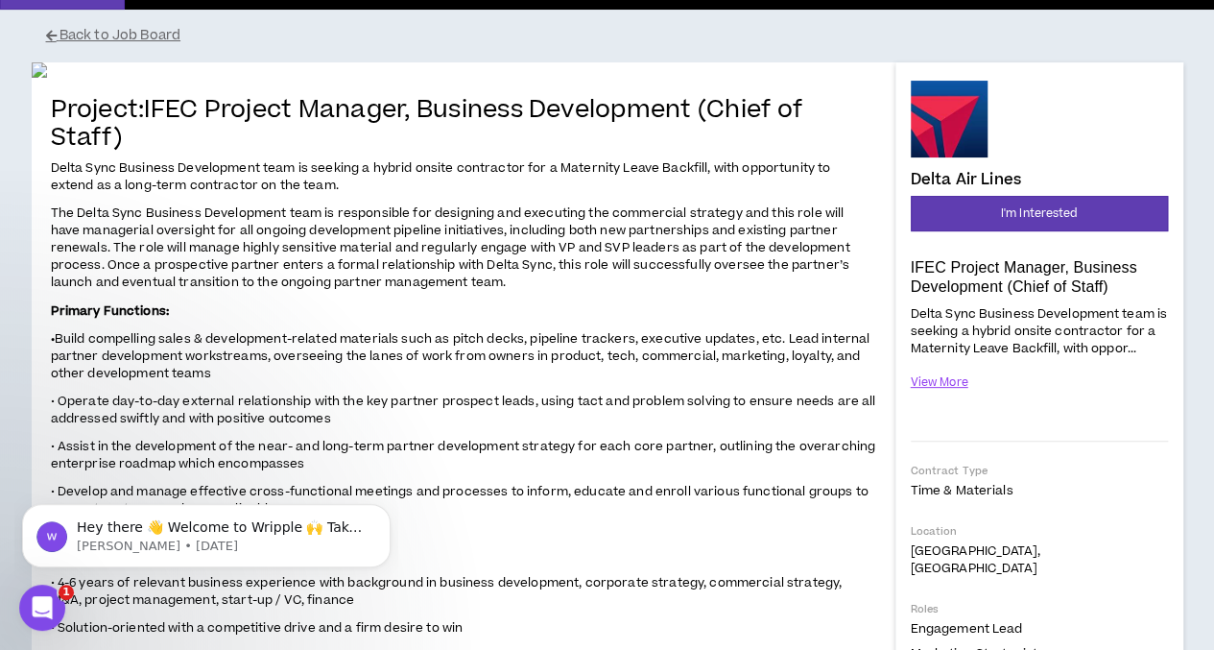
scroll to position [88, 0]
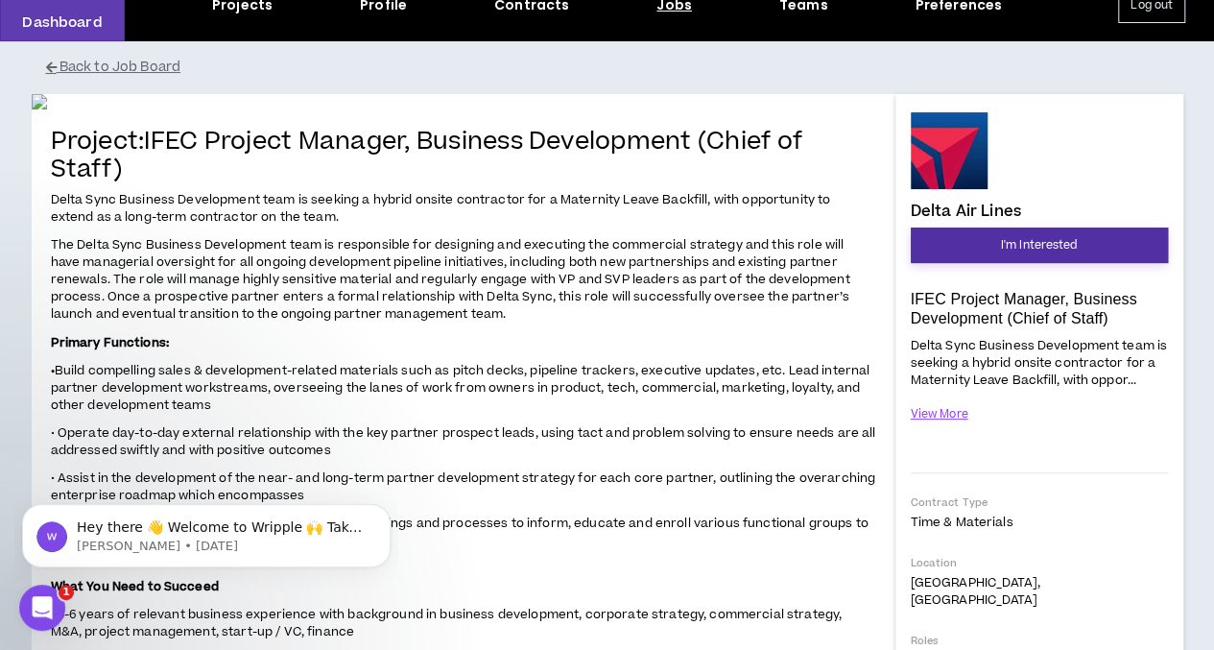
click at [1009, 241] on span "I'm Interested" at bounding box center [1039, 245] width 77 height 18
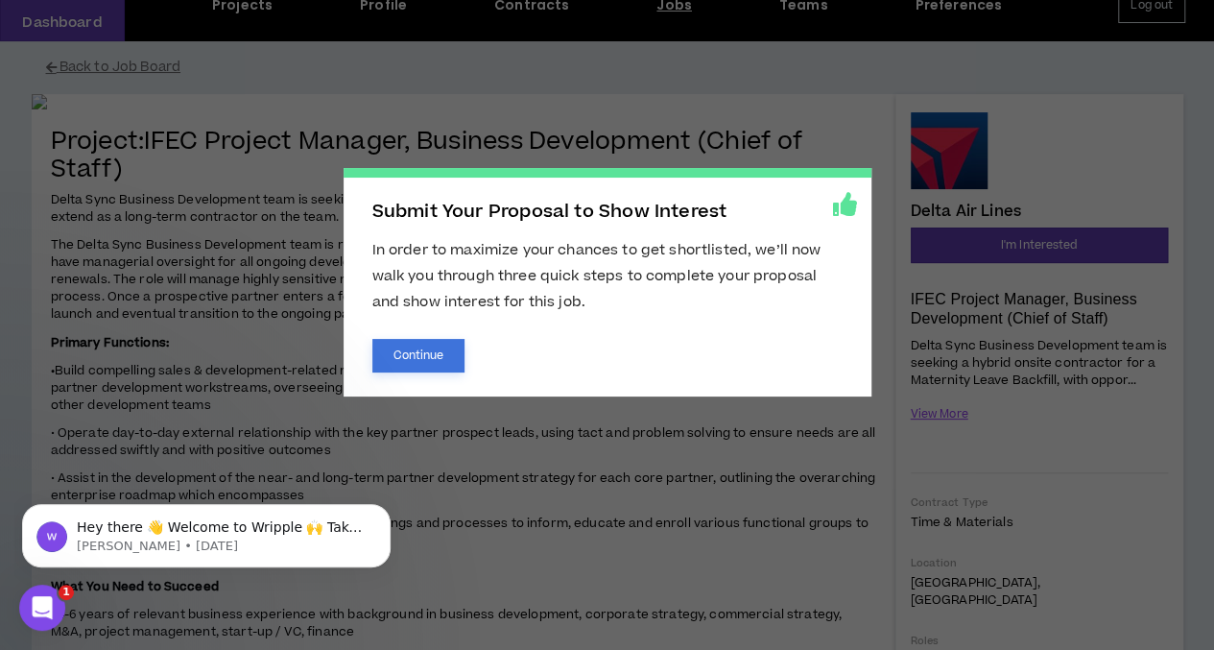
click at [443, 343] on button "Continue" at bounding box center [418, 356] width 93 height 34
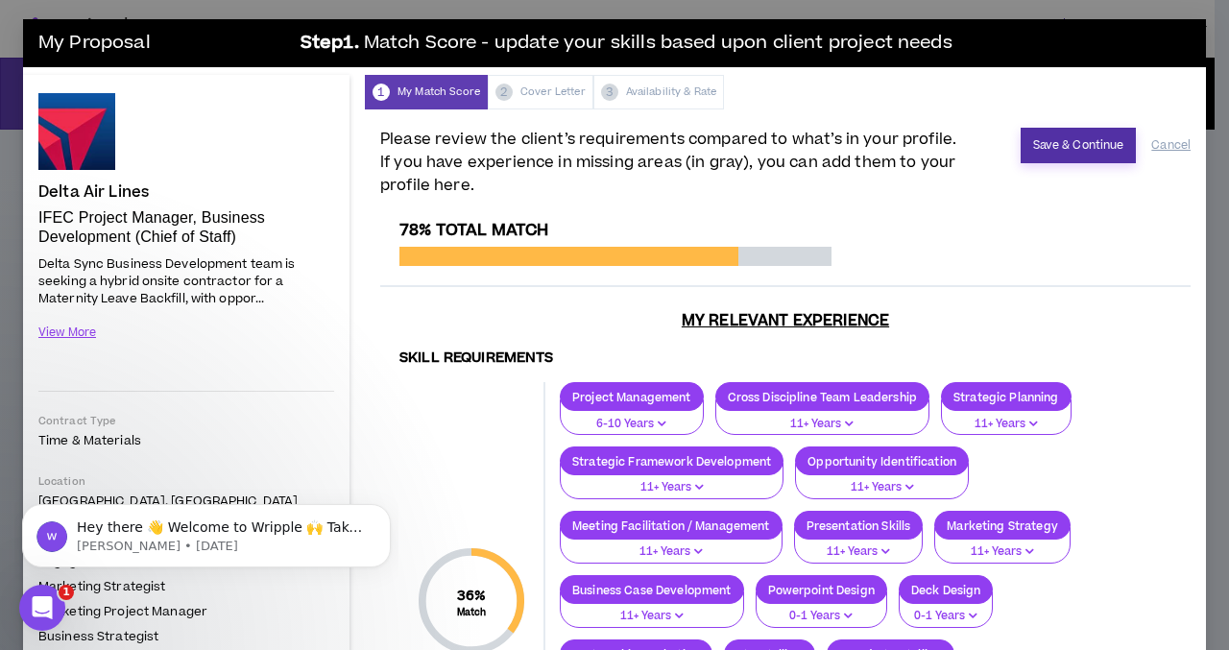
click at [1064, 155] on button "Save & Continue" at bounding box center [1078, 146] width 116 height 36
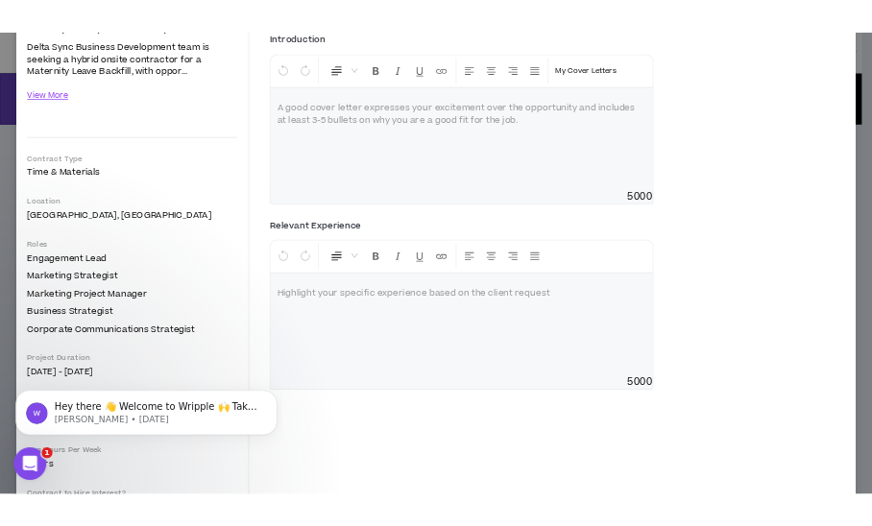
scroll to position [288, 0]
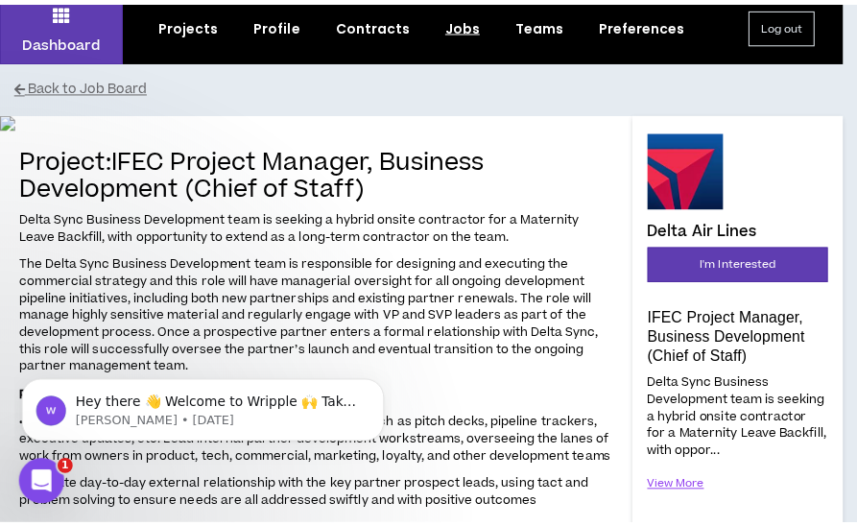
scroll to position [88, 0]
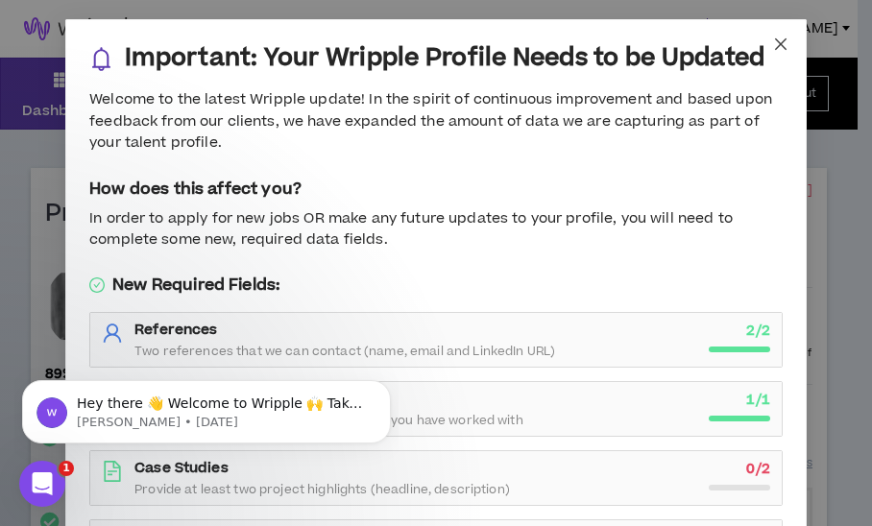
click at [775, 44] on icon "close" at bounding box center [781, 44] width 12 height 12
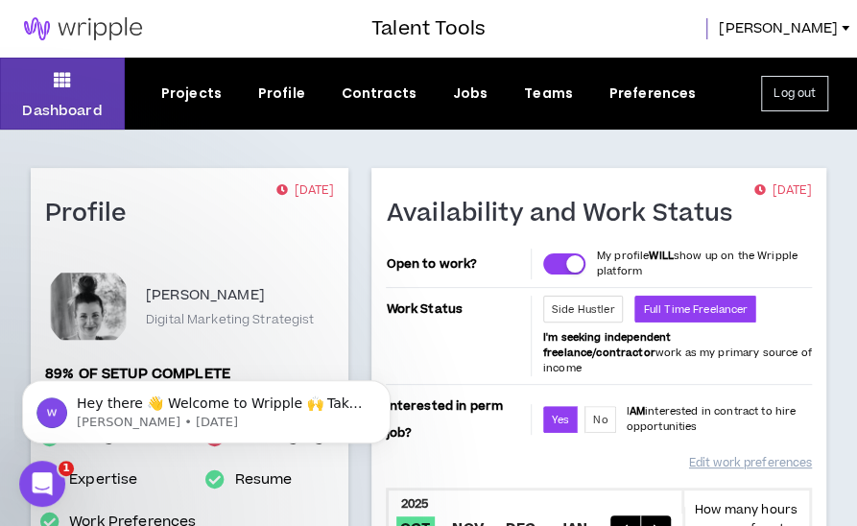
click at [466, 91] on div "Jobs" at bounding box center [471, 94] width 36 height 20
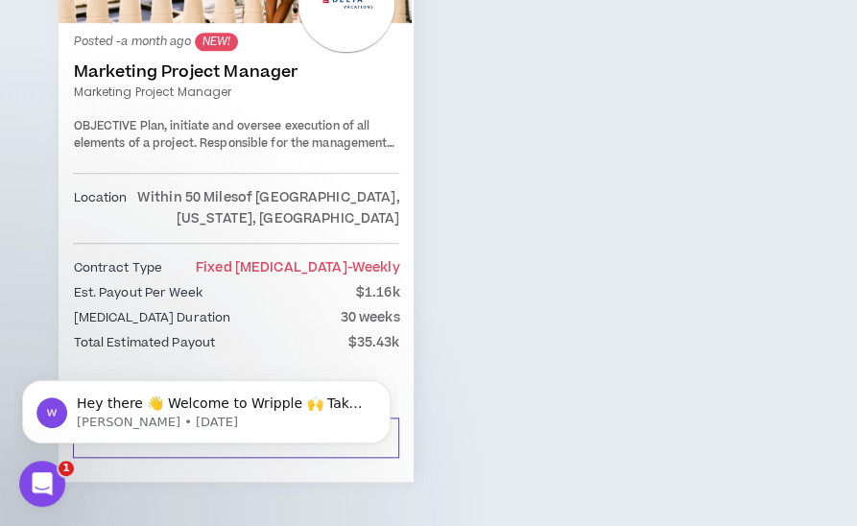
scroll to position [5667, 0]
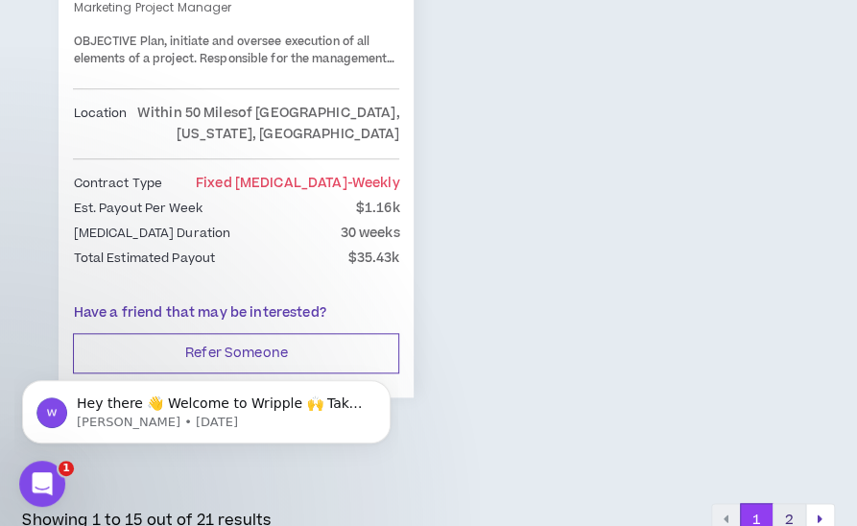
click at [789, 503] on button "2" at bounding box center [790, 520] width 34 height 35
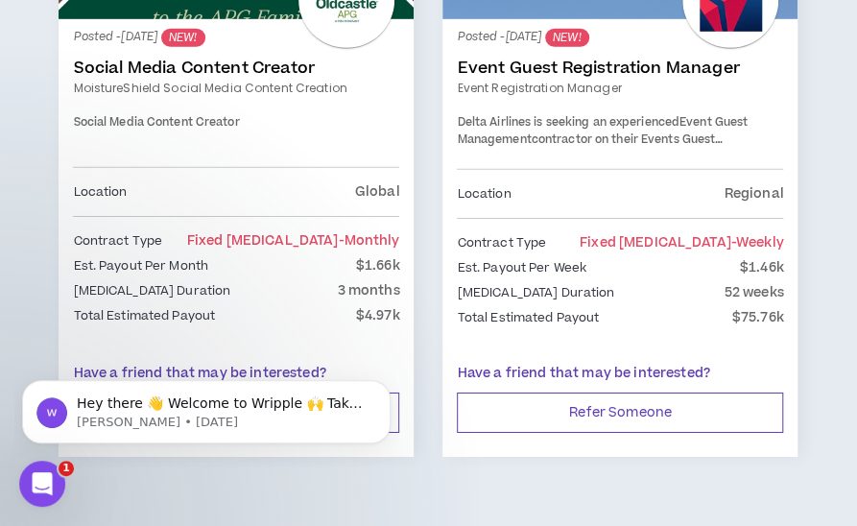
scroll to position [2109, 0]
